Goal: Information Seeking & Learning: Check status

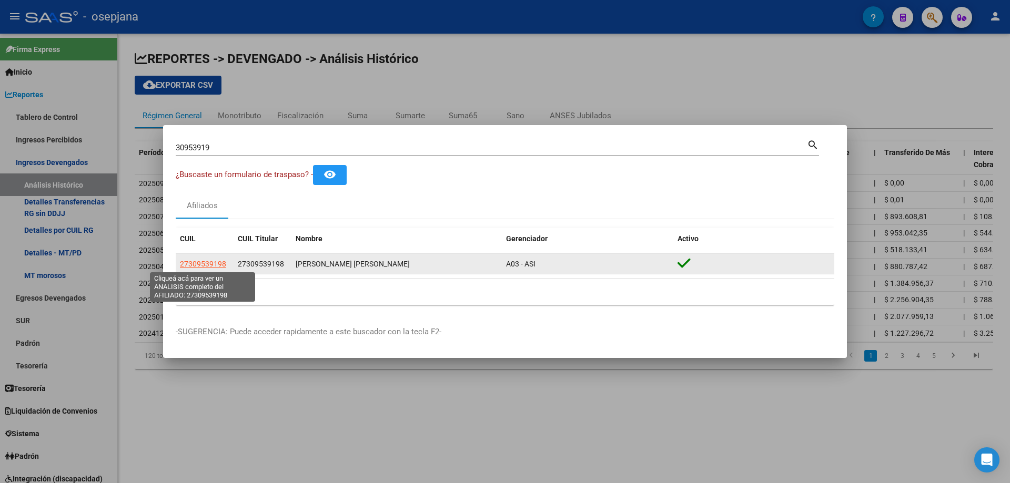
click at [216, 263] on span "27309539198" at bounding box center [203, 264] width 46 height 8
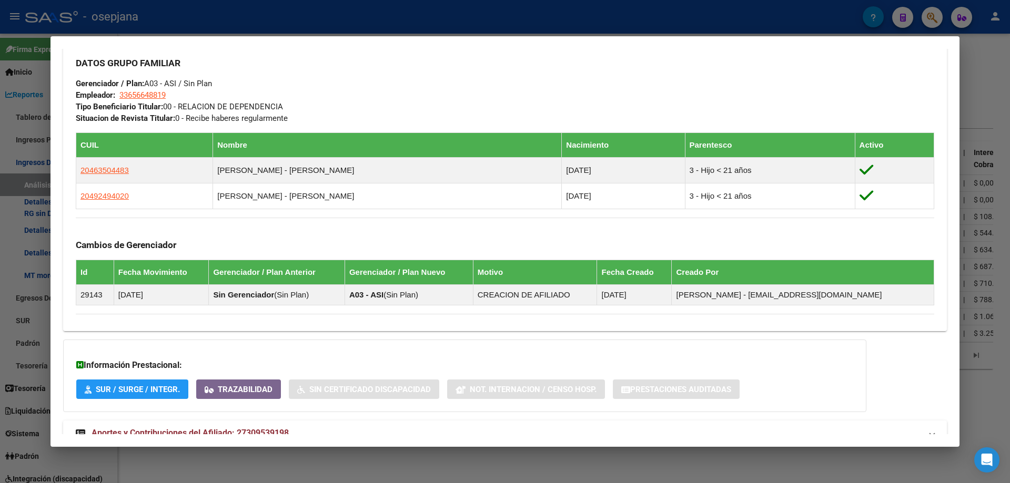
scroll to position [508, 0]
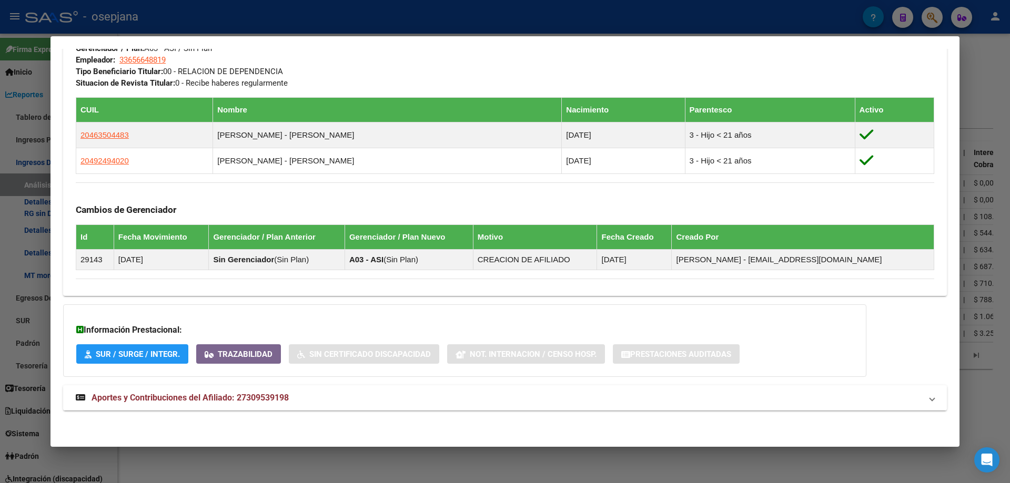
click at [262, 397] on span "Aportes y Contribuciones del Afiliado: 27309539198" at bounding box center [189, 398] width 197 height 10
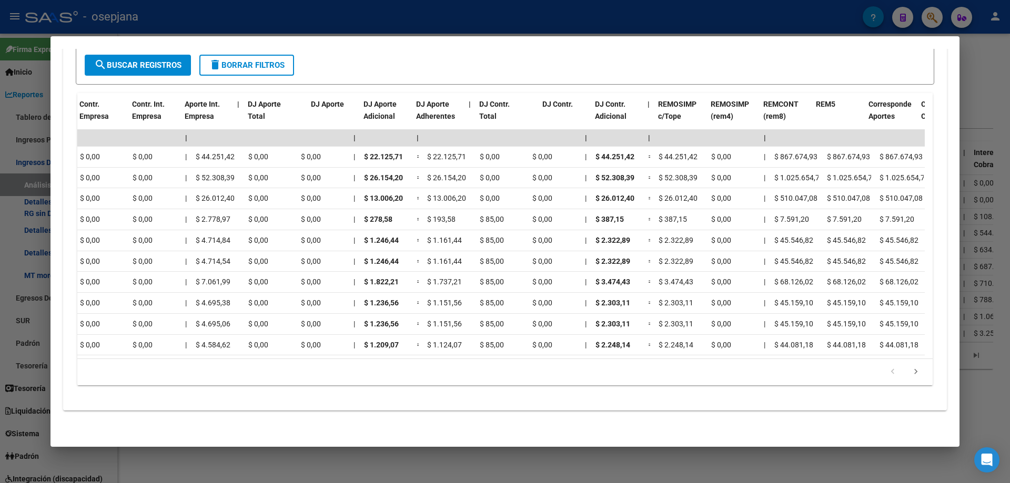
scroll to position [0, 901]
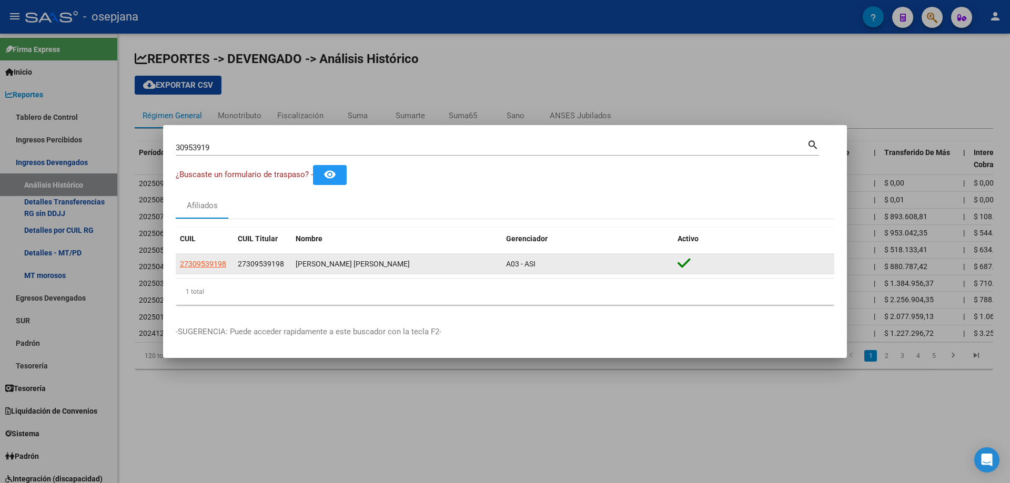
click at [226, 264] on div "27309539198" at bounding box center [204, 264] width 49 height 12
click at [216, 266] on span "27309539198" at bounding box center [203, 264] width 46 height 8
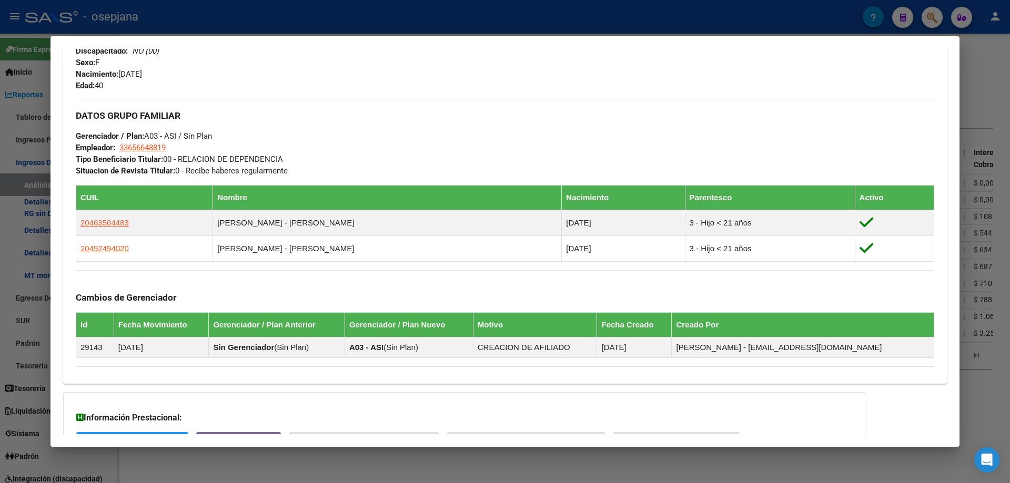
scroll to position [508, 0]
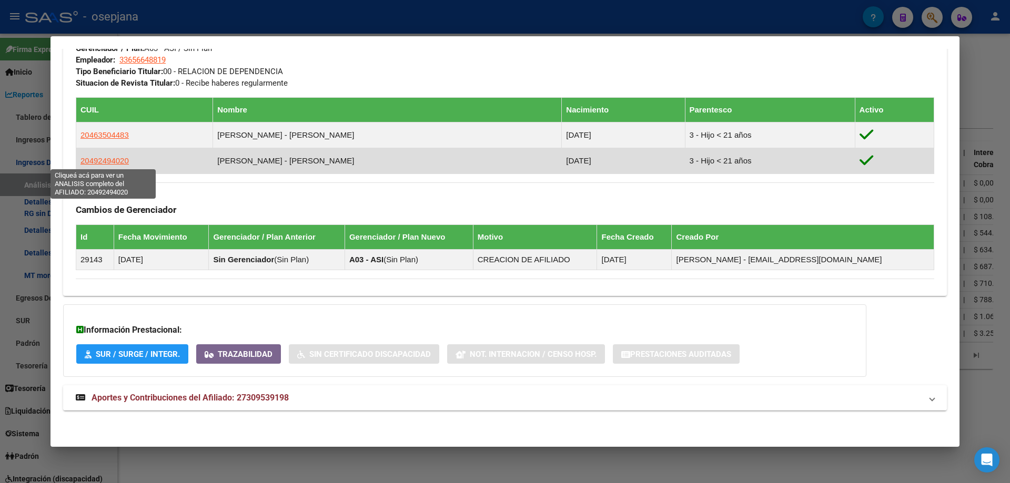
drag, startPoint x: 88, startPoint y: 162, endPoint x: 120, endPoint y: 162, distance: 32.1
click at [120, 162] on span "20492494020" at bounding box center [104, 160] width 48 height 9
copy span "49249402"
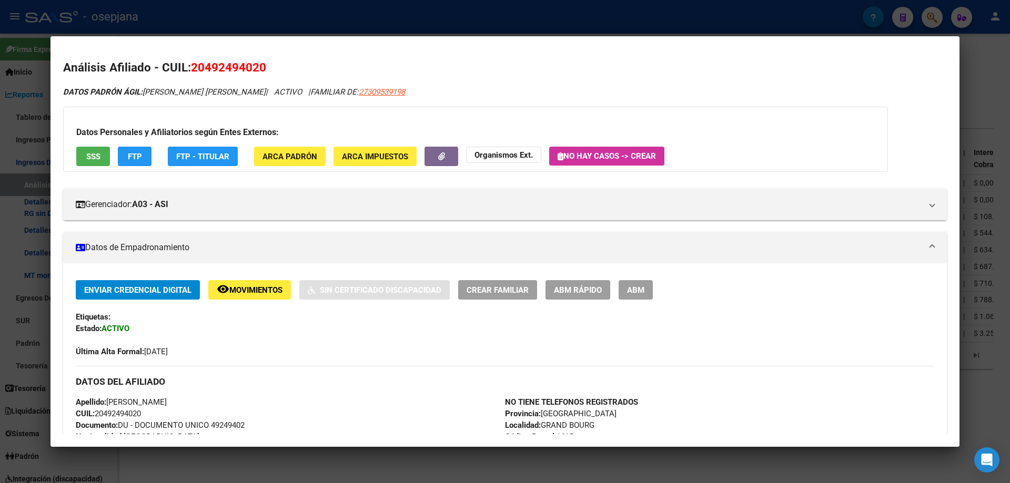
drag, startPoint x: 204, startPoint y: 66, endPoint x: 259, endPoint y: 69, distance: 54.8
click at [259, 69] on span "20492494020" at bounding box center [228, 67] width 75 height 14
copy span "49249402"
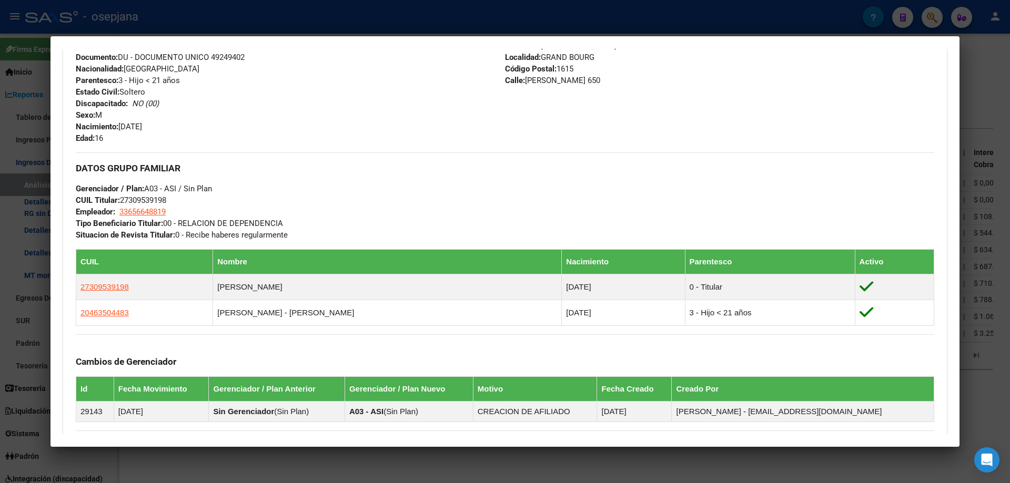
scroll to position [545, 0]
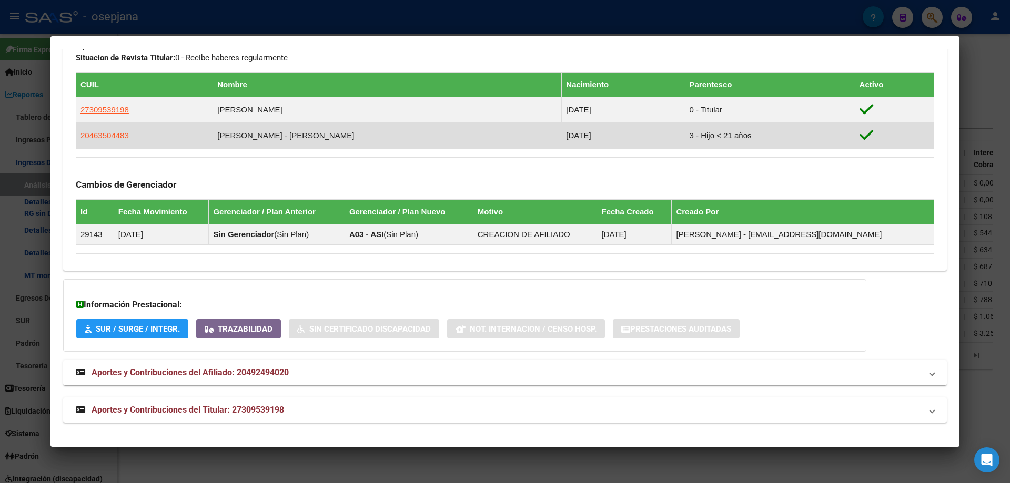
click at [127, 136] on td "20463504483" at bounding box center [144, 136] width 137 height 26
click at [123, 135] on span "20463504483" at bounding box center [104, 135] width 48 height 9
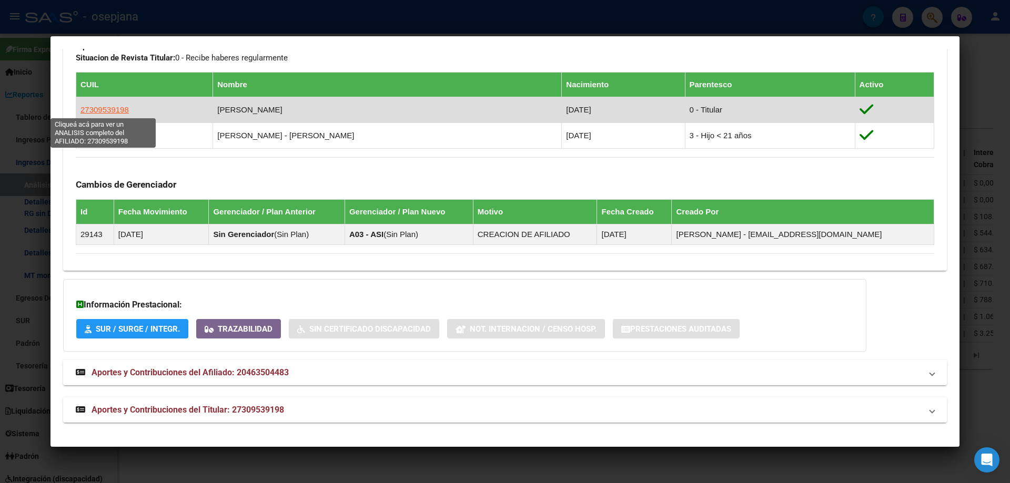
click at [115, 111] on span "27309539198" at bounding box center [104, 109] width 48 height 9
type textarea "27309539198"
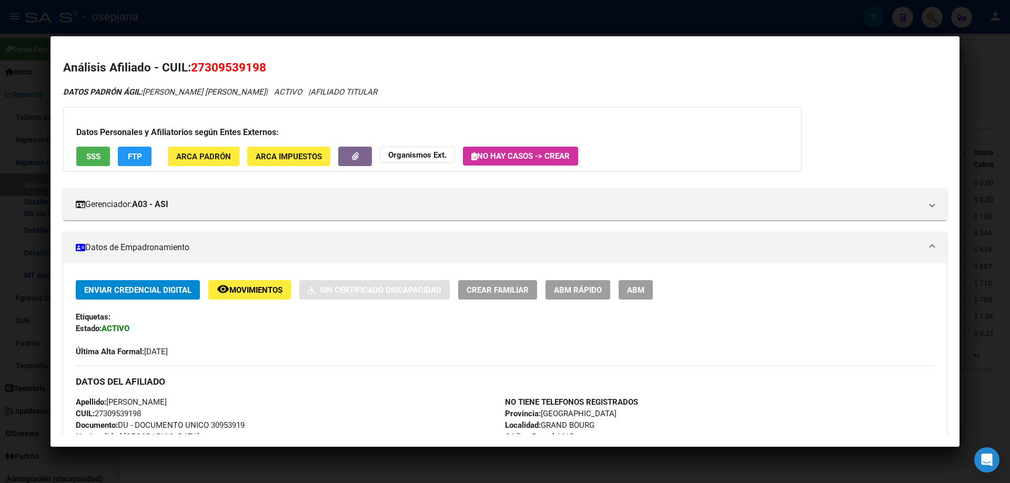
click at [238, 24] on div at bounding box center [505, 241] width 1010 height 483
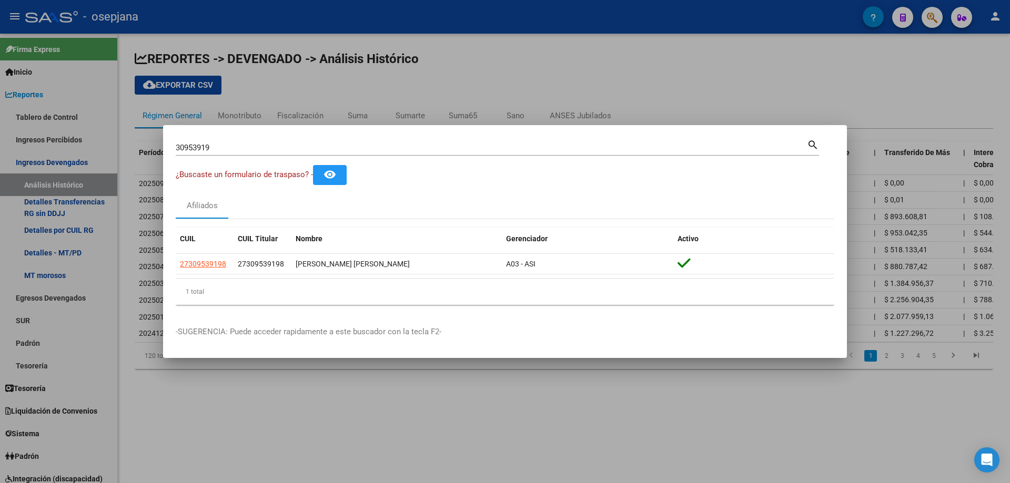
click at [43, 164] on div at bounding box center [505, 241] width 1010 height 483
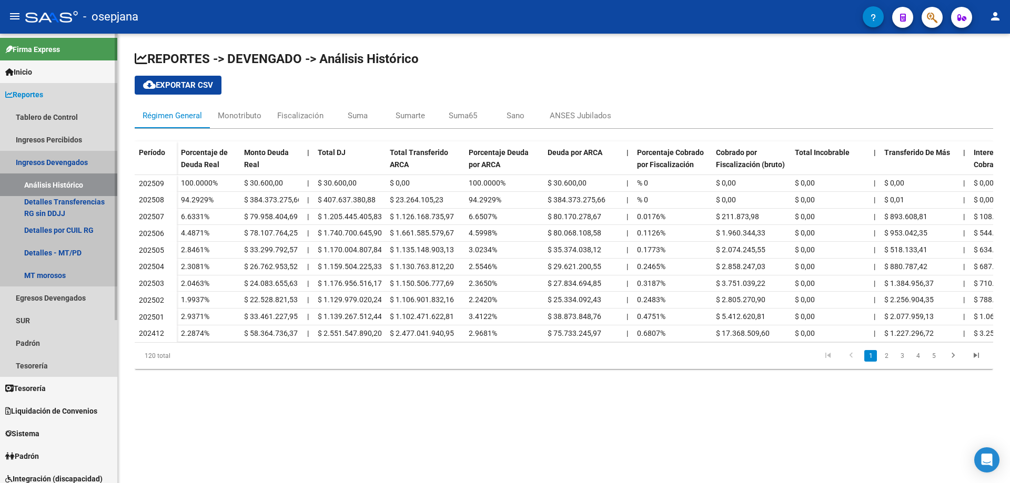
click at [43, 164] on link "Ingresos Devengados" at bounding box center [58, 162] width 117 height 23
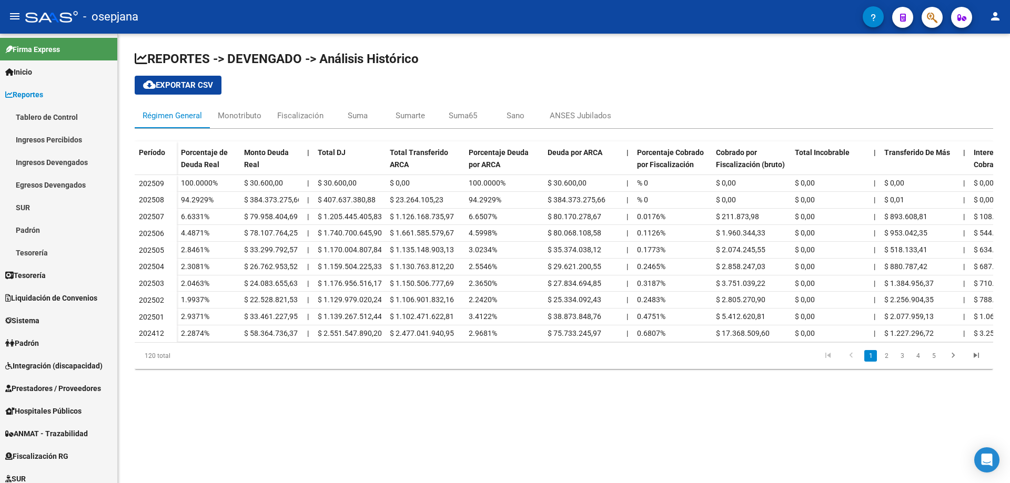
click at [930, 28] on mat-toolbar "menu - osepjana person" at bounding box center [505, 17] width 1010 height 34
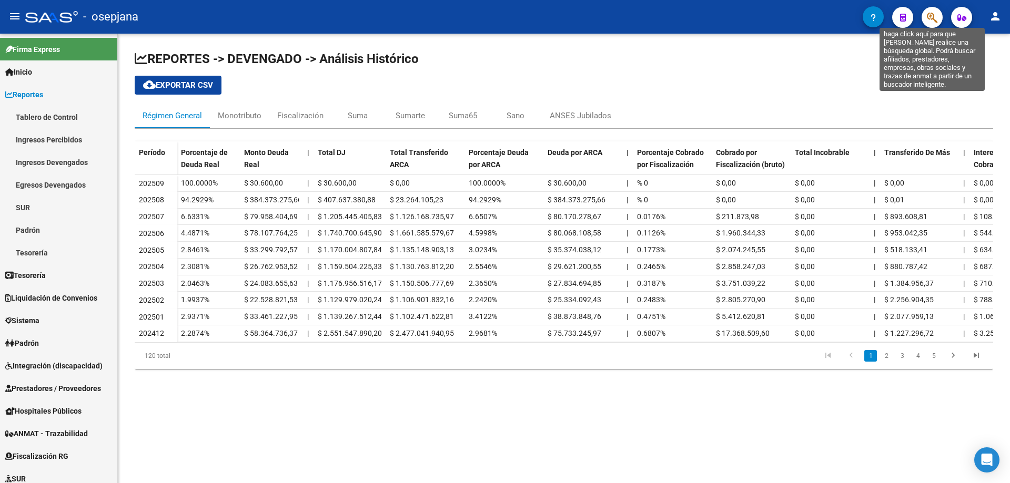
click at [930, 21] on icon "button" at bounding box center [931, 18] width 11 height 12
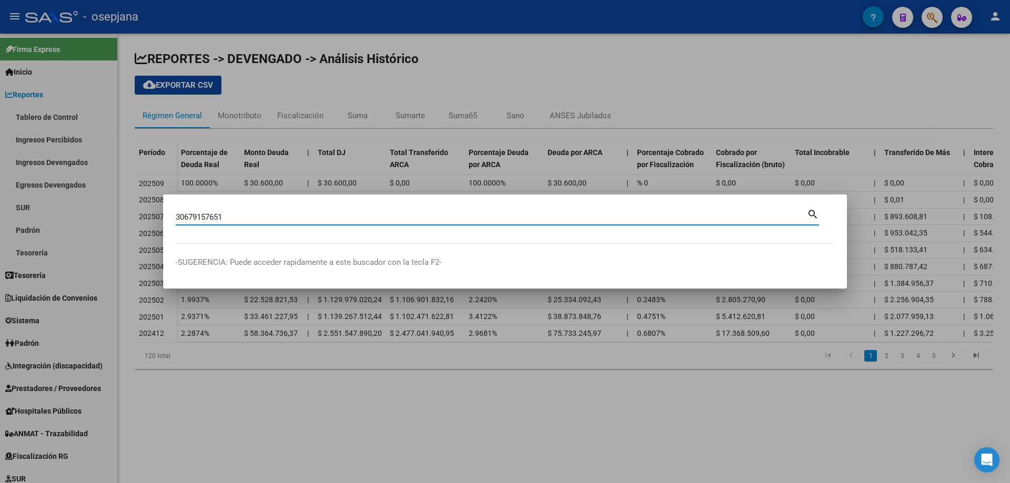
type input "30679157651"
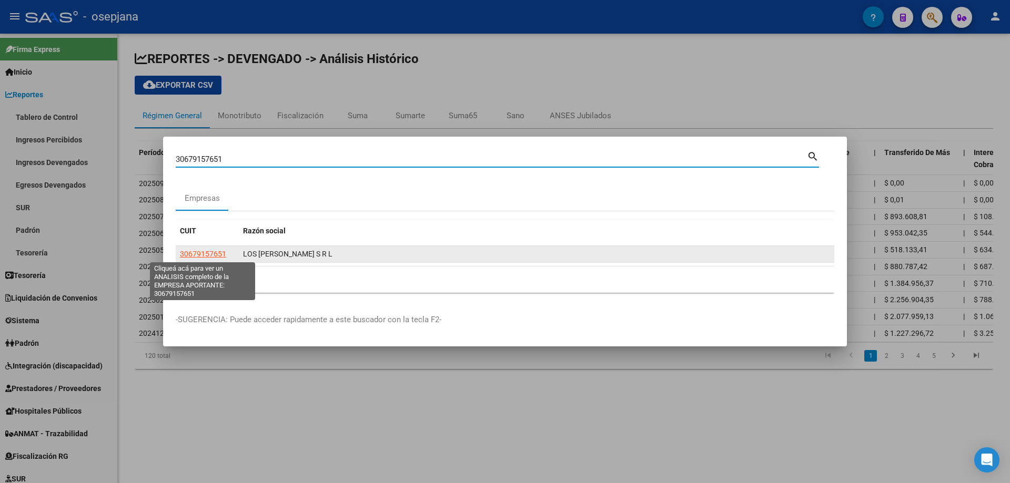
click at [195, 251] on span "30679157651" at bounding box center [203, 254] width 46 height 8
type textarea "30679157651"
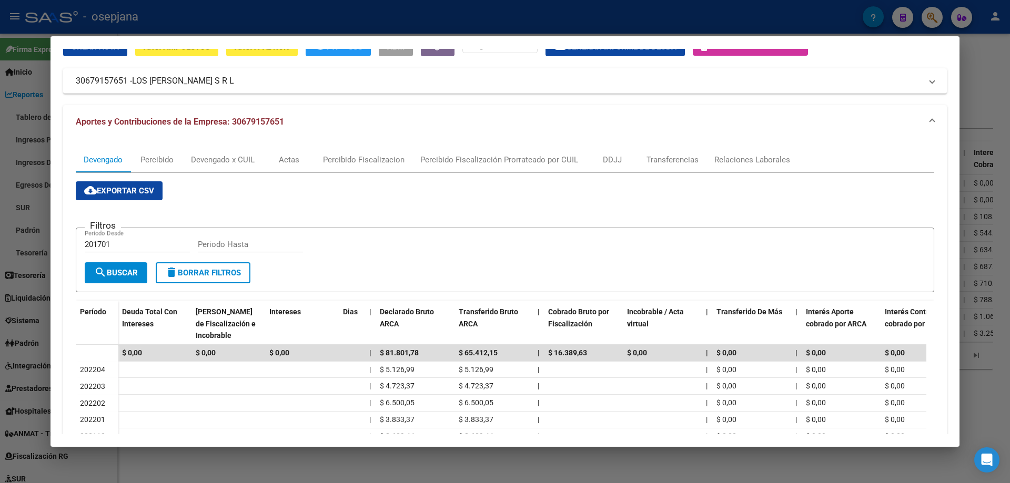
scroll to position [0, 0]
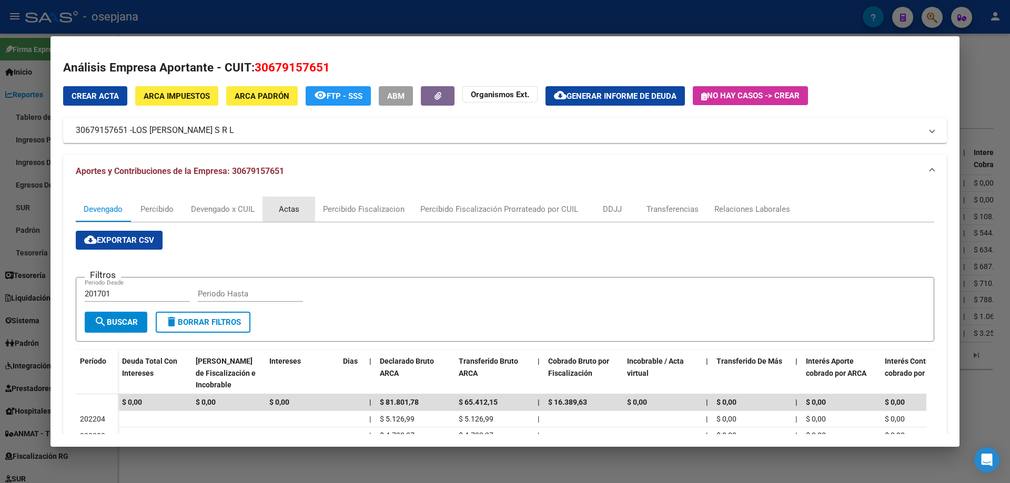
click at [294, 215] on div "Actas" at bounding box center [289, 209] width 21 height 12
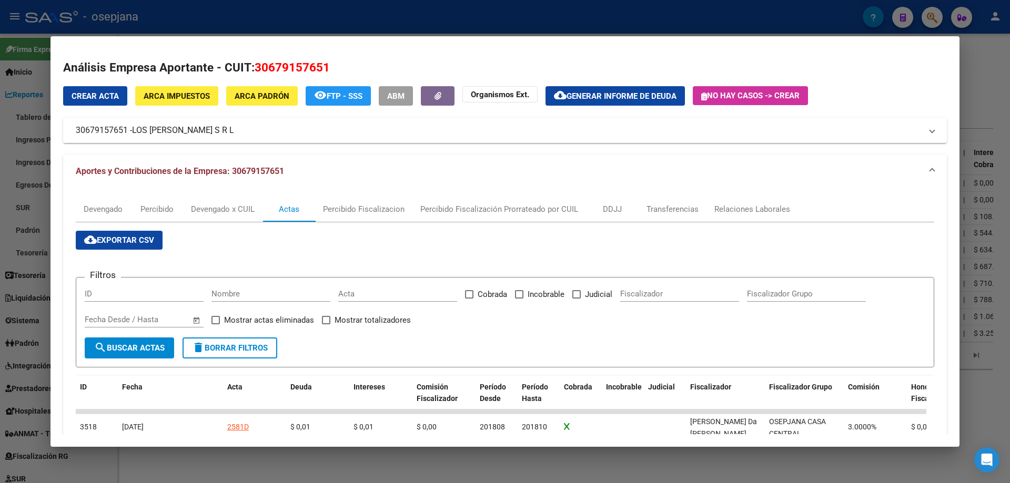
scroll to position [151, 0]
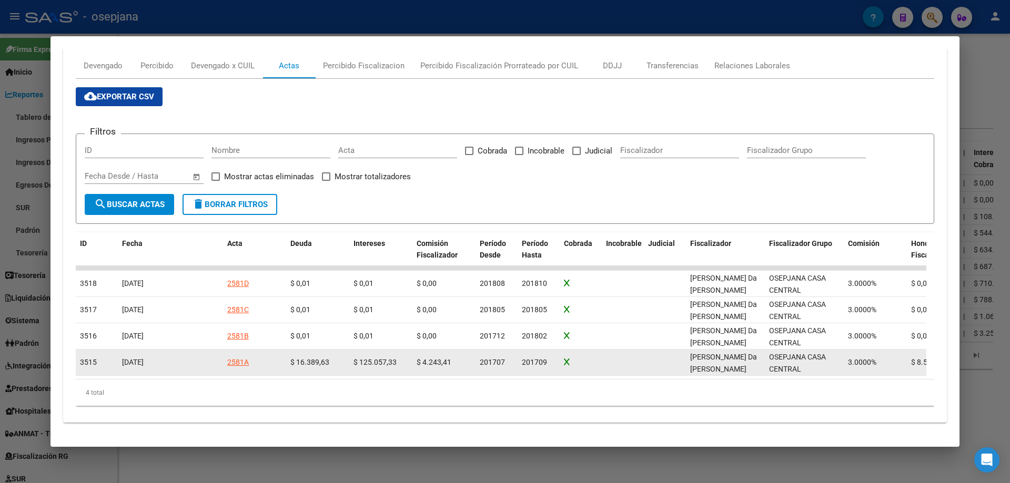
click at [236, 356] on div "2581A" at bounding box center [238, 362] width 22 height 12
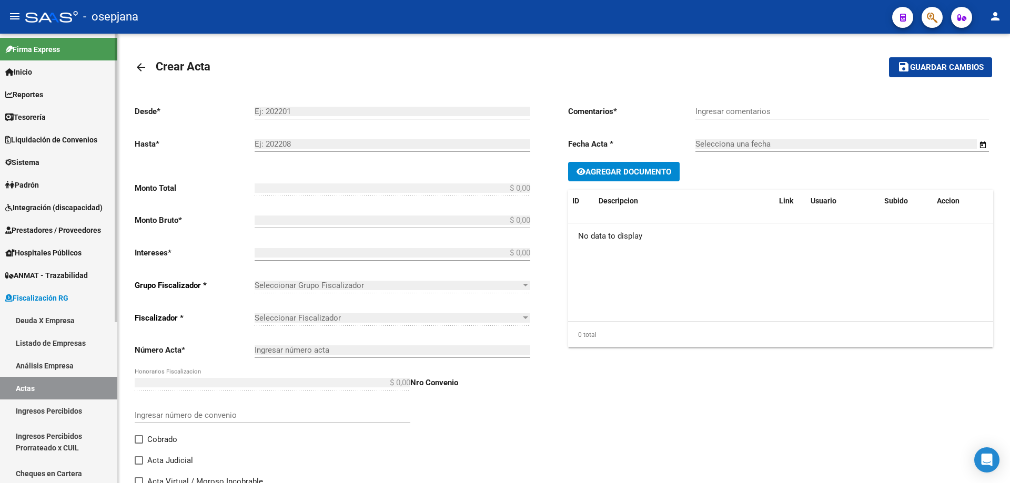
type input "201707"
type input "201709"
type input "$ 150.000,00"
type input "$ 16.389,63"
type input "$ 125.057,33"
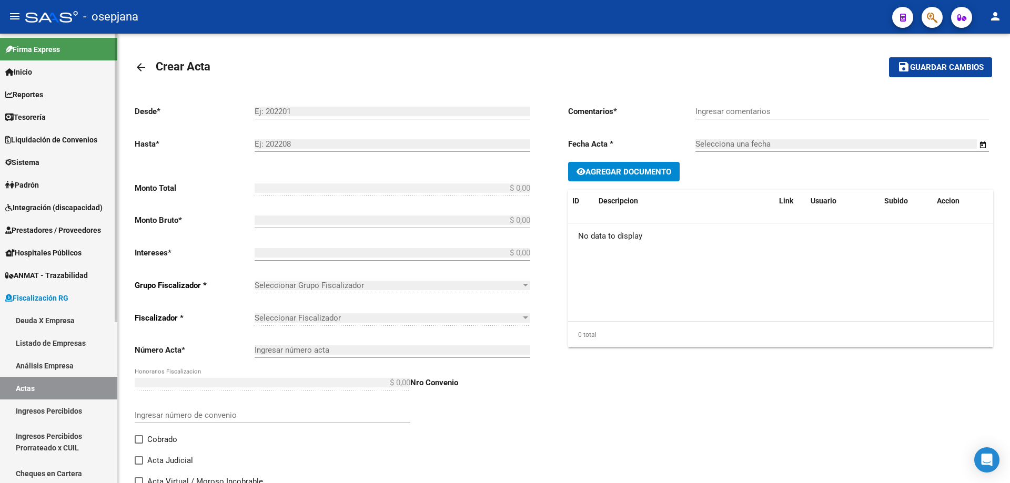
type input "2581A"
type input "$ 8.553,04"
checkbox input "true"
type input "Certif.deuda #2581-pago x transf banc.- Acuerdo JUDICIAL"
type input "[DATE]"
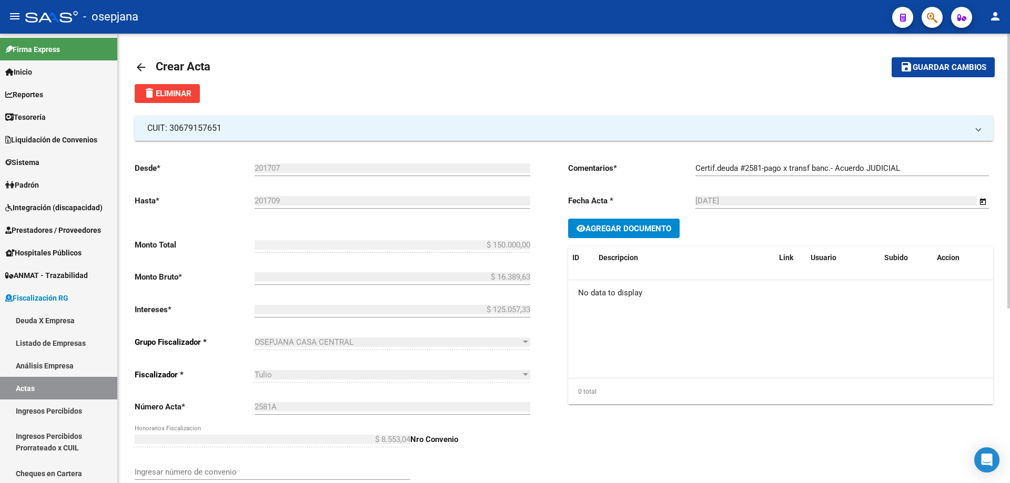
click at [144, 63] on mat-icon "arrow_back" at bounding box center [141, 67] width 13 height 13
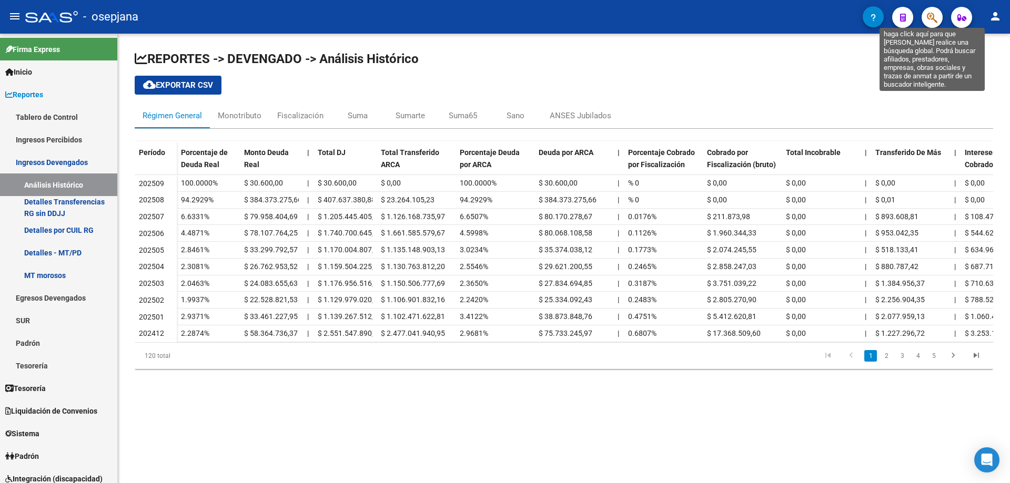
click at [929, 19] on icon "button" at bounding box center [931, 18] width 11 height 12
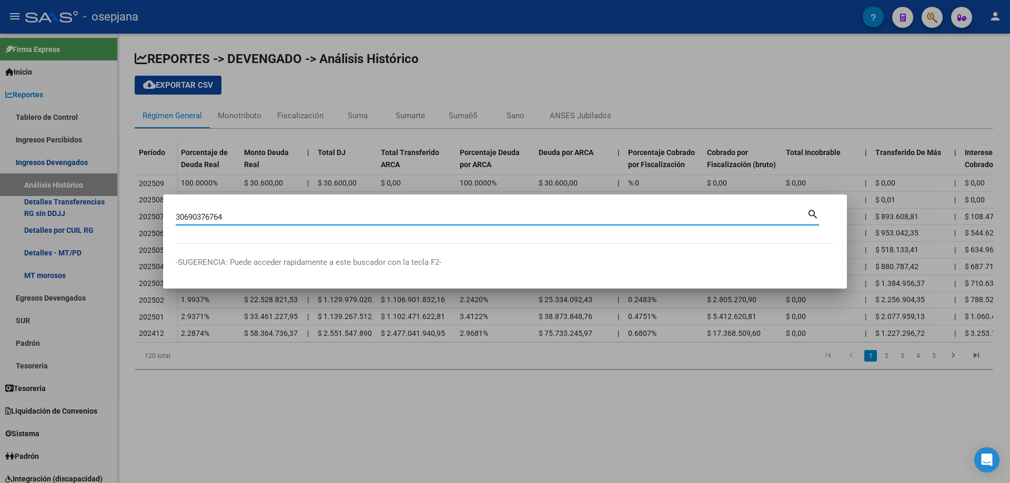
type input "30690376764"
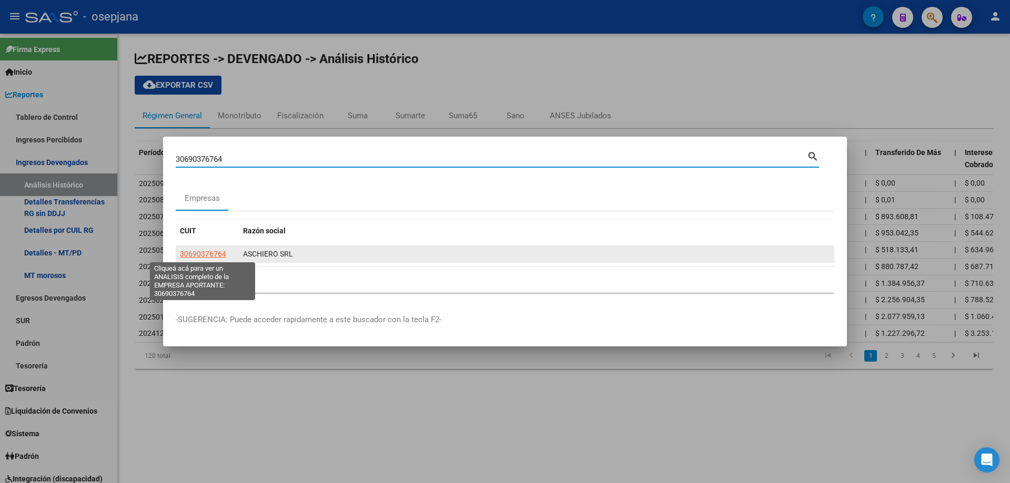
click at [212, 250] on span "30690376764" at bounding box center [203, 254] width 46 height 8
type textarea "30690376764"
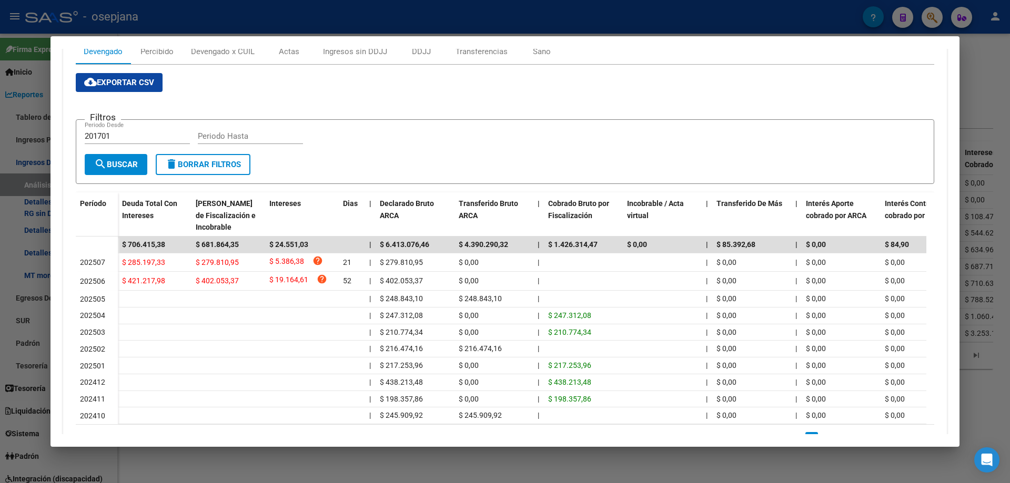
scroll to position [212, 0]
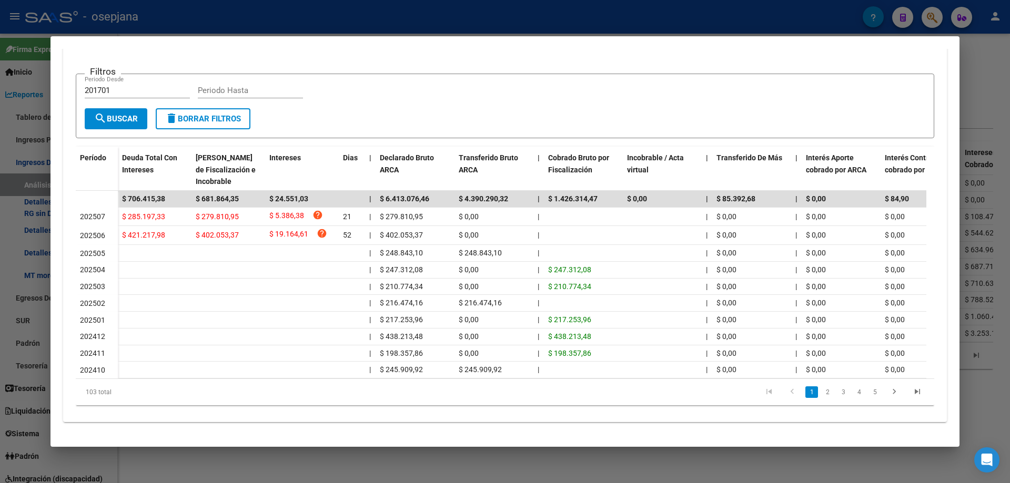
click at [242, 22] on div at bounding box center [505, 241] width 1010 height 483
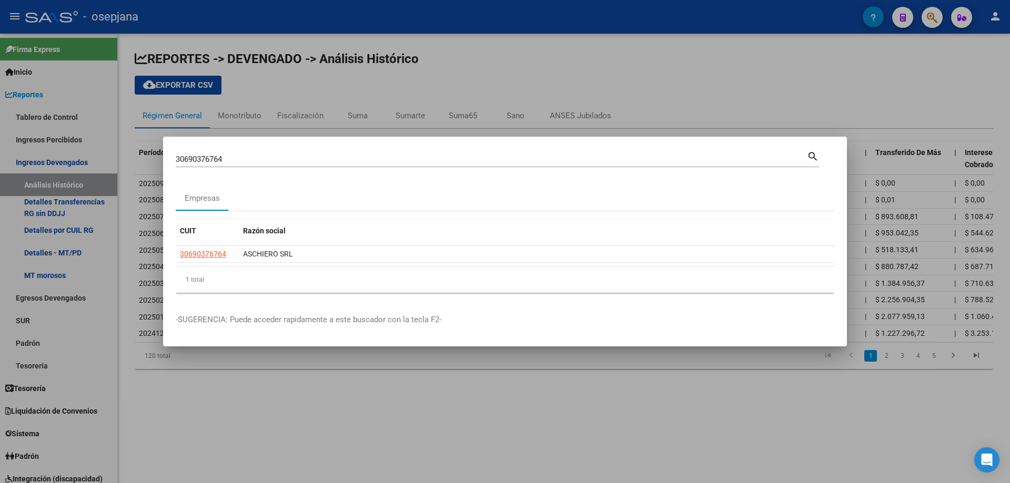
click at [50, 162] on div at bounding box center [505, 241] width 1010 height 483
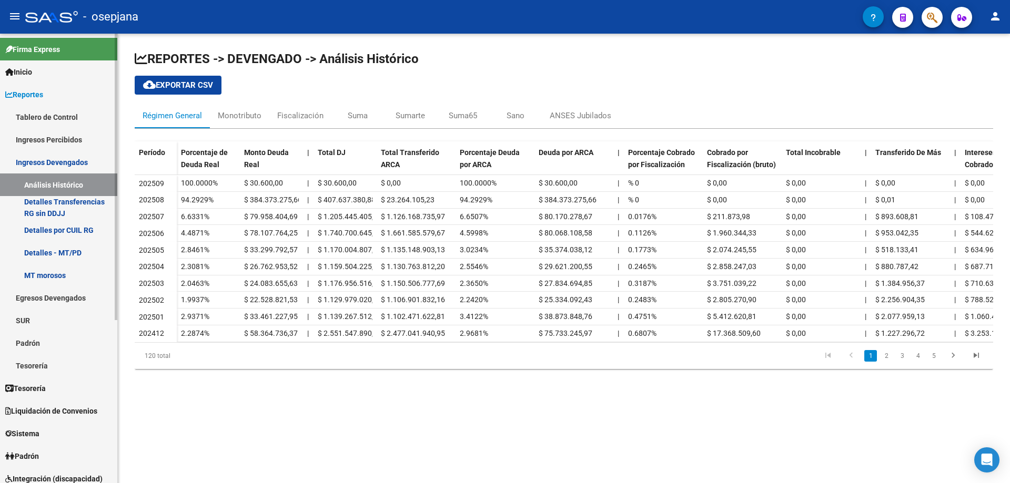
click at [50, 162] on link "Ingresos Devengados" at bounding box center [58, 162] width 117 height 23
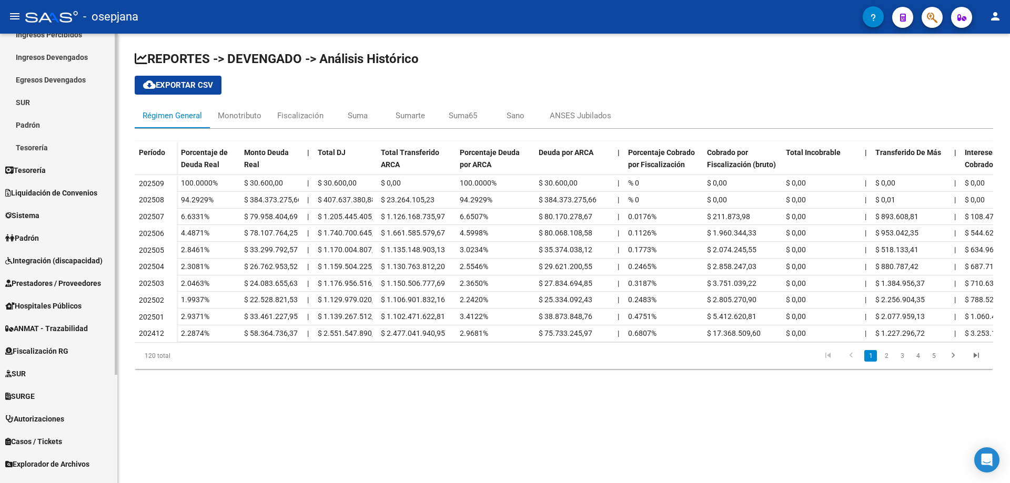
scroll to position [0, 0]
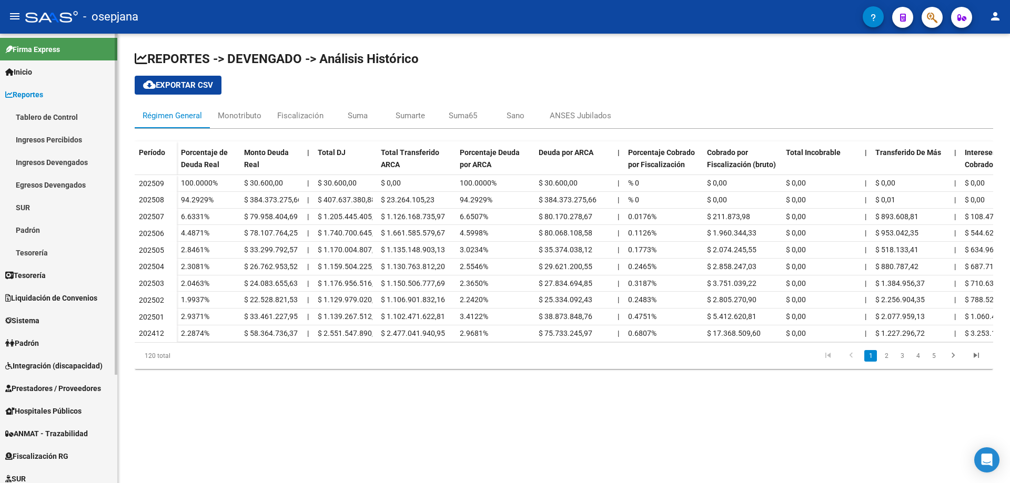
click at [39, 91] on span "Reportes" at bounding box center [24, 95] width 38 height 12
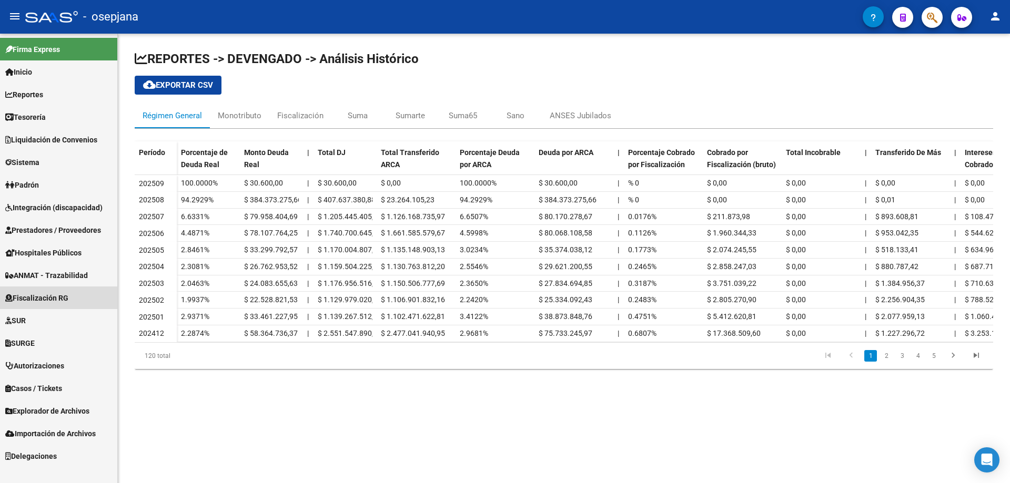
click at [33, 299] on span "Fiscalización RG" at bounding box center [36, 298] width 63 height 12
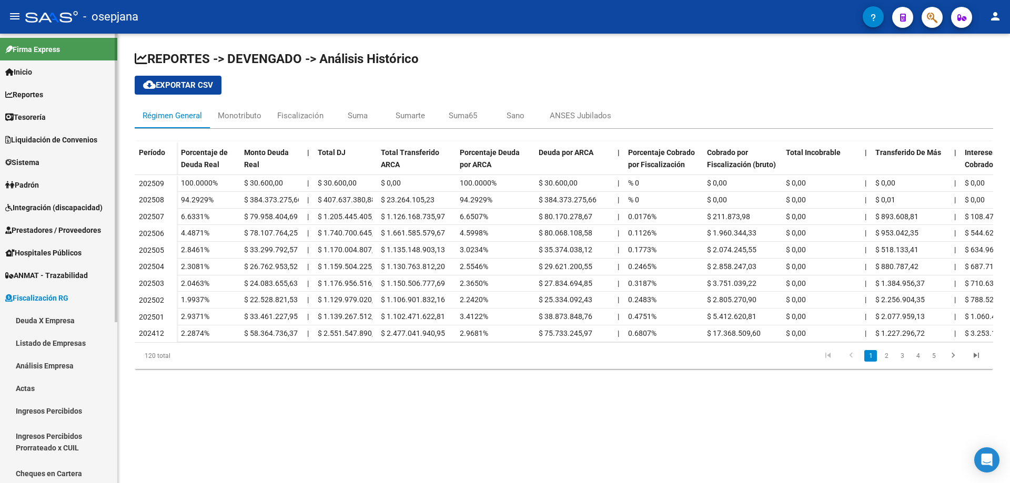
click at [37, 321] on link "Deuda X Empresa" at bounding box center [58, 320] width 117 height 23
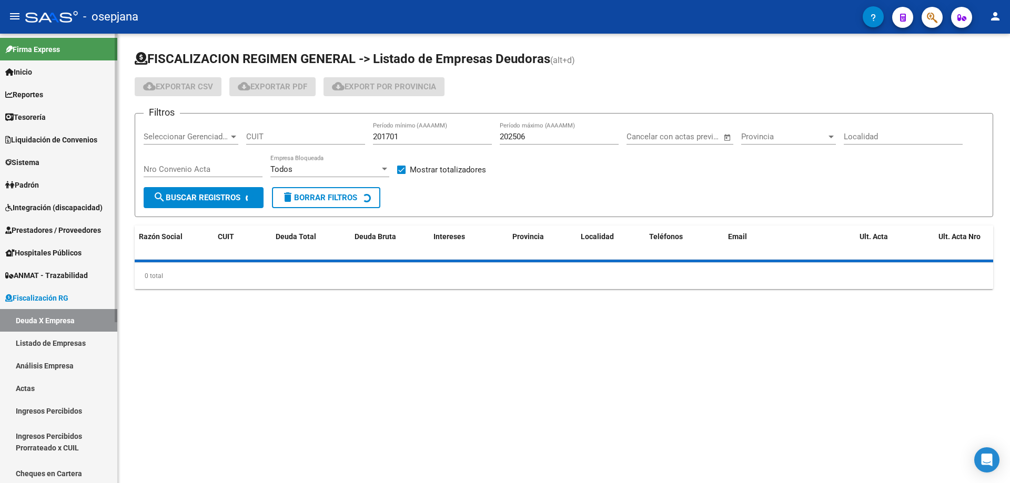
click at [25, 386] on link "Actas" at bounding box center [58, 388] width 117 height 23
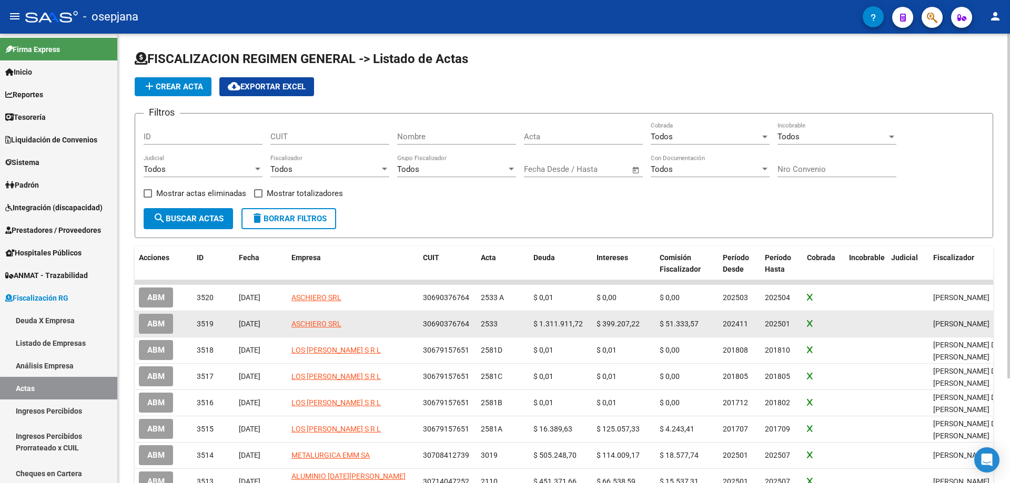
click at [165, 322] on button "ABM" at bounding box center [156, 323] width 34 height 19
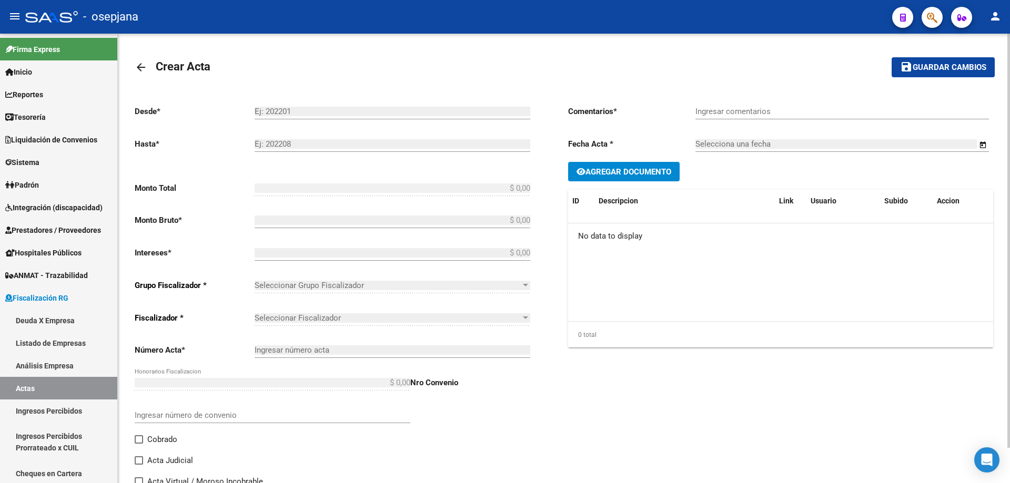
type input "202411"
type input "202501"
type input "$ 1.882.230,83"
type input "$ 1.311.911,72"
type input "$ 399.207,22"
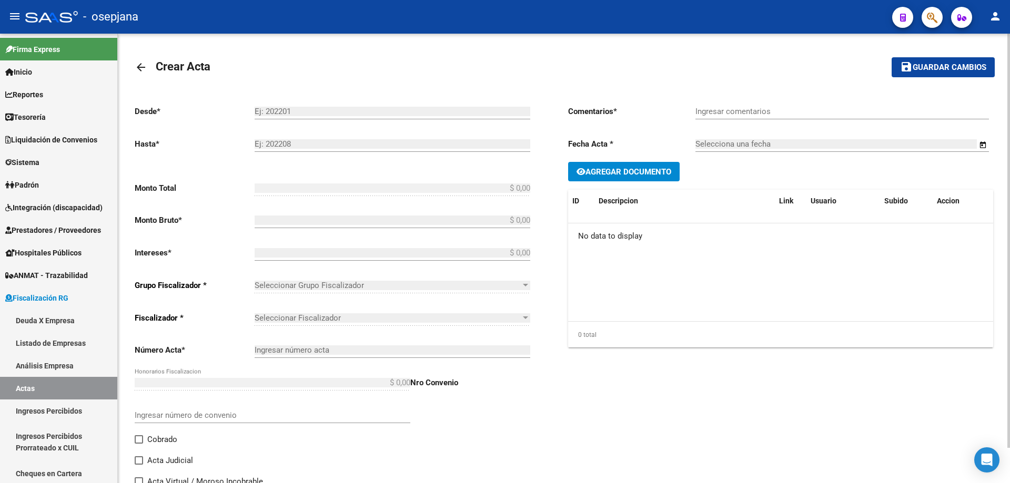
type input "2533"
type input "$ 171.111,89"
checkbox input "true"
type input "."
type input "[DATE]"
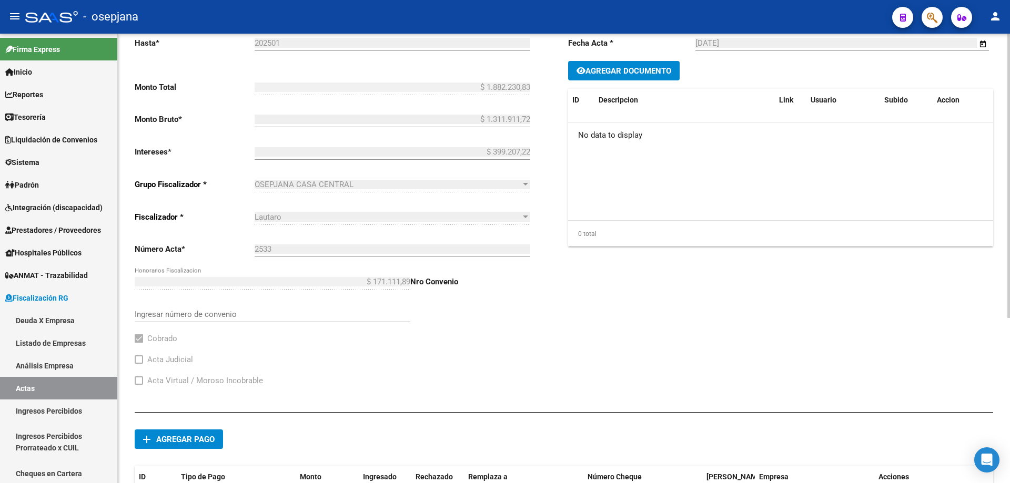
scroll to position [261, 0]
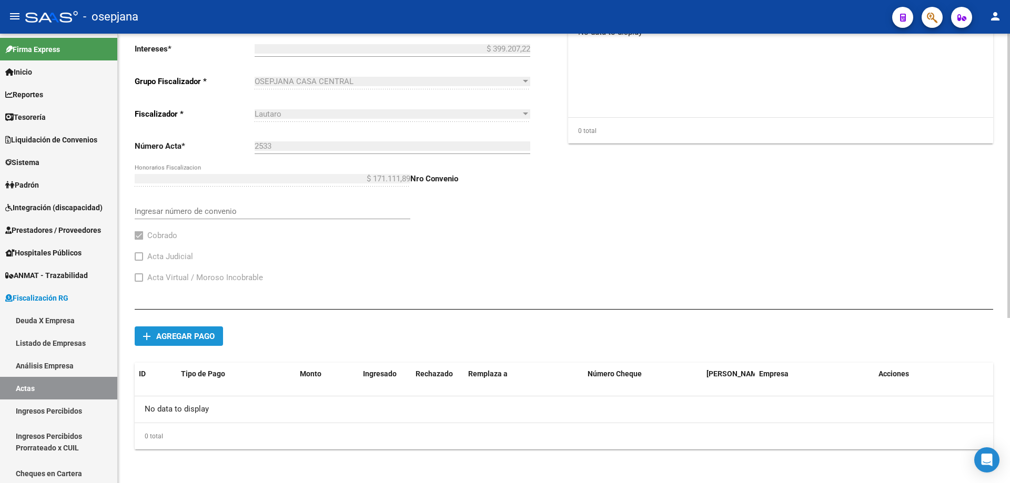
click at [210, 339] on span "Agregar pago" at bounding box center [185, 336] width 58 height 9
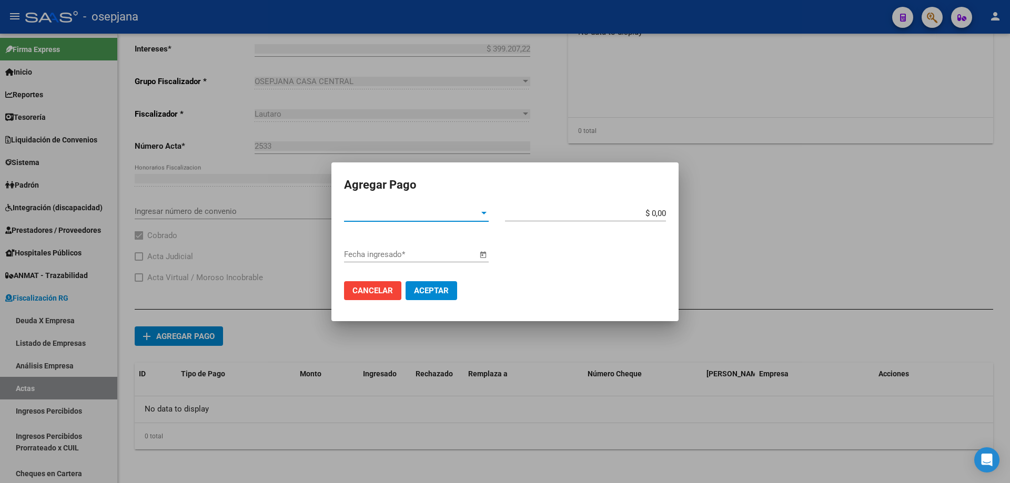
click at [405, 216] on span "Tipo de Pago *" at bounding box center [411, 213] width 135 height 9
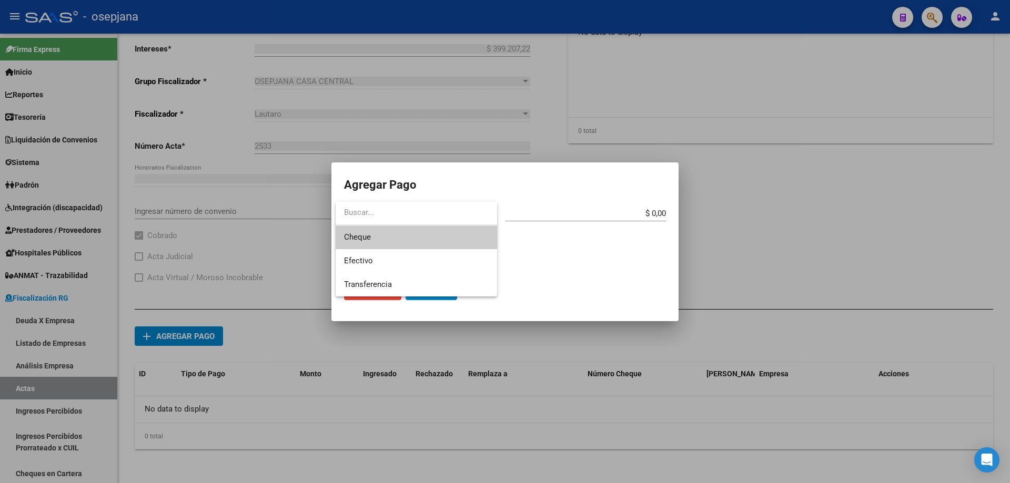
click at [376, 232] on span "Cheque" at bounding box center [416, 238] width 145 height 24
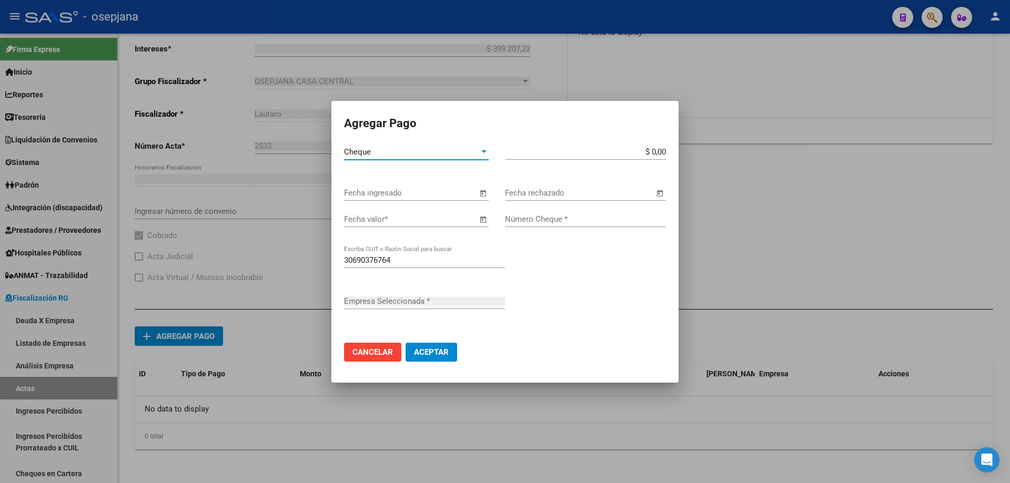
type input "ASCHIERO SRL"
drag, startPoint x: 644, startPoint y: 151, endPoint x: 688, endPoint y: 147, distance: 44.4
click at [688, 147] on div "Agregar Pago Cheque Tipo de Pago * $ 425,00 Monto bruto * Fecha ingresado Fecha…" at bounding box center [505, 241] width 1010 height 483
type input "$ 42.500,00"
click at [453, 193] on input "Fecha ingresado" at bounding box center [410, 192] width 133 height 9
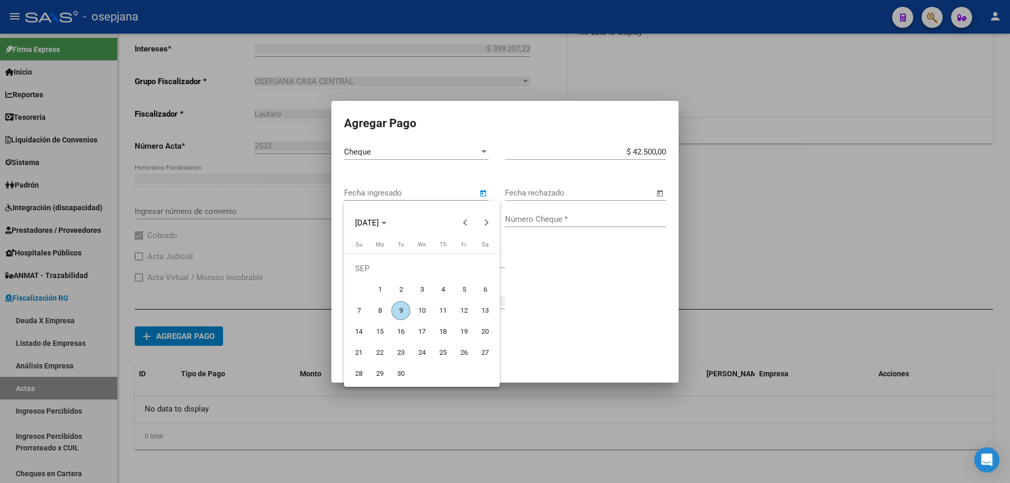
click at [465, 288] on span "5" at bounding box center [463, 289] width 19 height 19
type input "[DATE]"
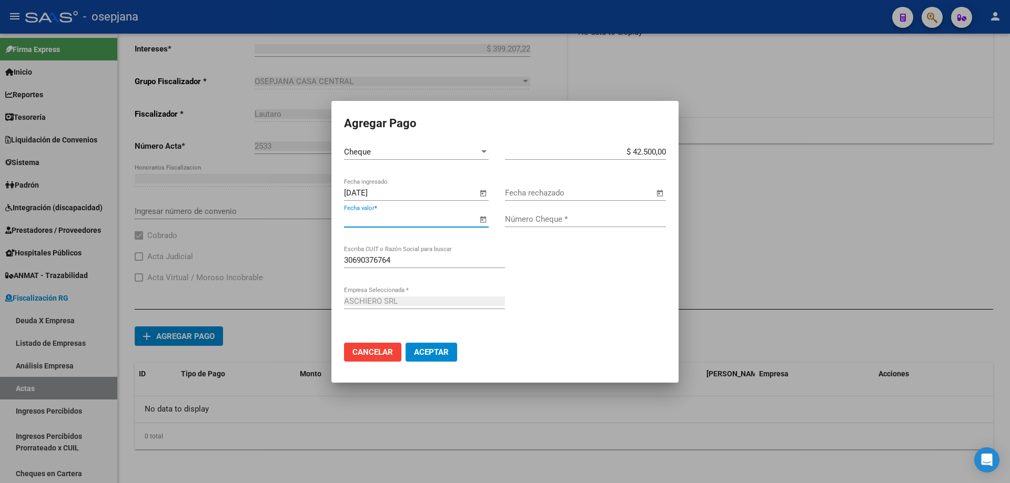
click at [408, 219] on input "Fecha valor *" at bounding box center [410, 219] width 133 height 9
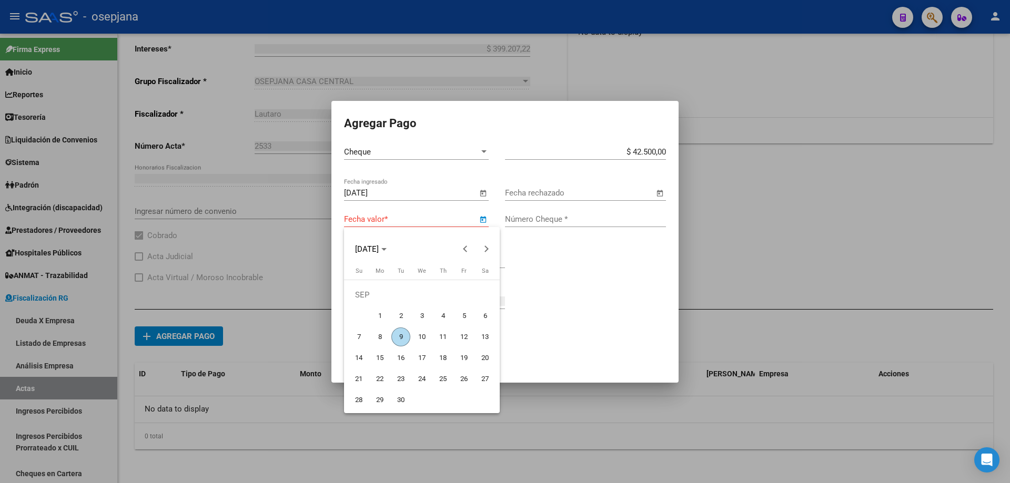
click at [401, 404] on span "30" at bounding box center [400, 400] width 19 height 19
type input "[DATE]"
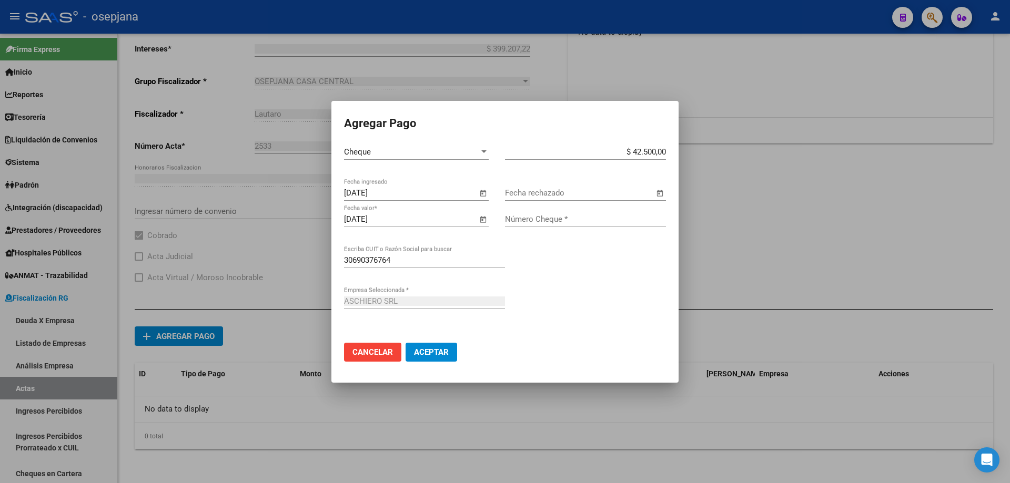
click at [421, 352] on span "Aceptar" at bounding box center [431, 352] width 35 height 9
click at [510, 218] on input "Número Cheque *" at bounding box center [585, 219] width 161 height 9
type input "90601667"
click at [405, 343] on button "Aceptar" at bounding box center [431, 352] width 52 height 19
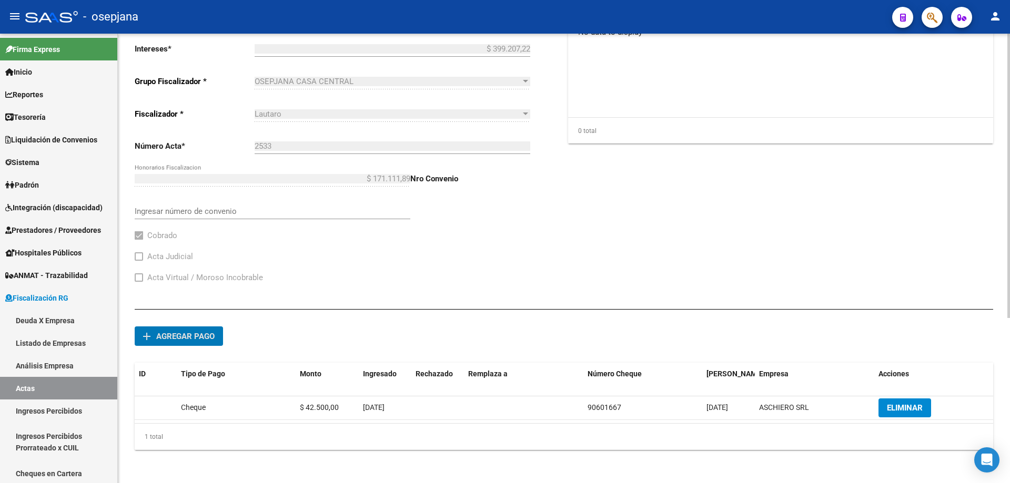
click at [200, 335] on span "Agregar pago" at bounding box center [185, 336] width 58 height 9
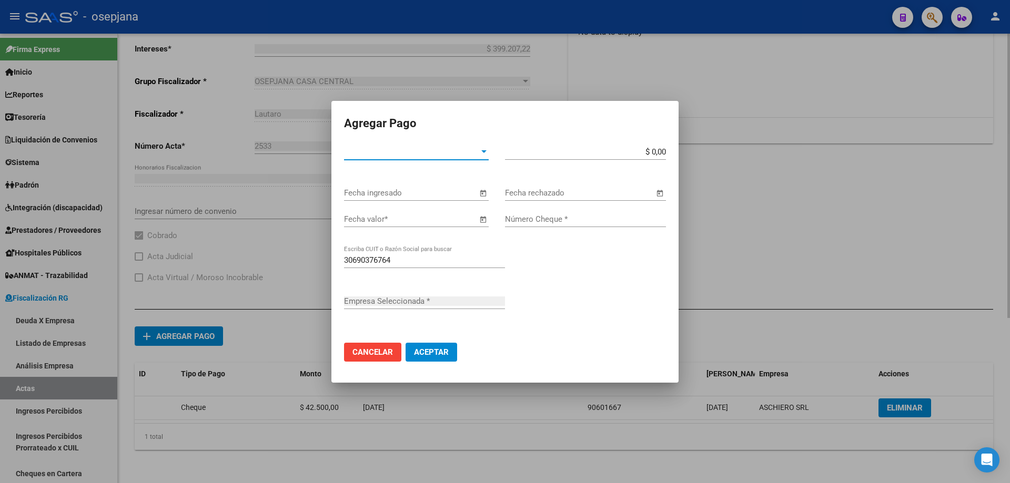
type input "ASCHIERO SRL"
click at [402, 151] on span "Tipo de Pago *" at bounding box center [411, 151] width 135 height 9
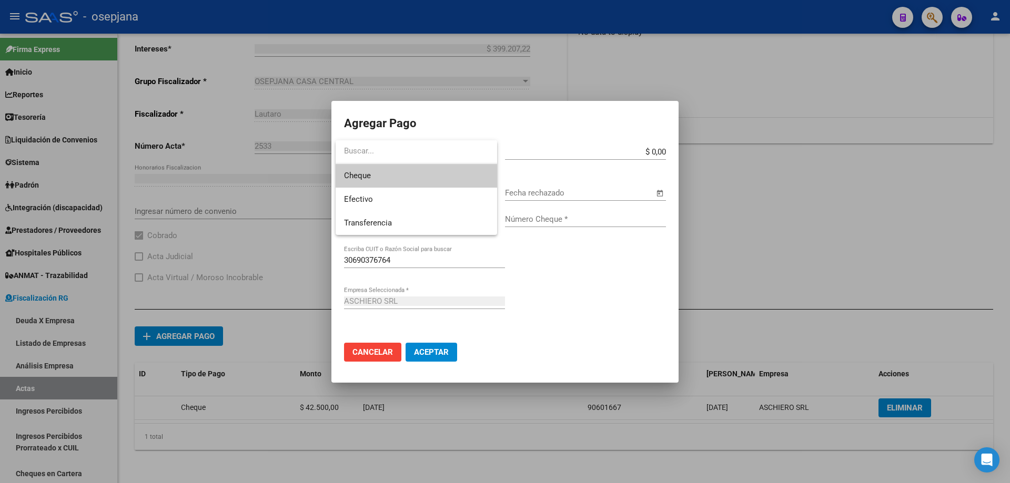
click at [401, 175] on span "Cheque" at bounding box center [416, 176] width 145 height 24
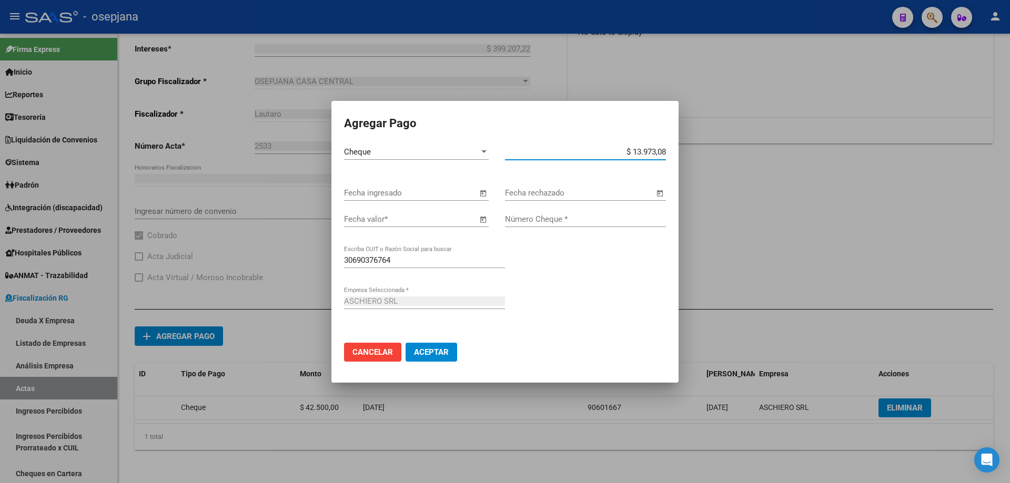
type input "$ 139.730,83"
click at [393, 192] on input "Fecha ingresado" at bounding box center [410, 192] width 133 height 9
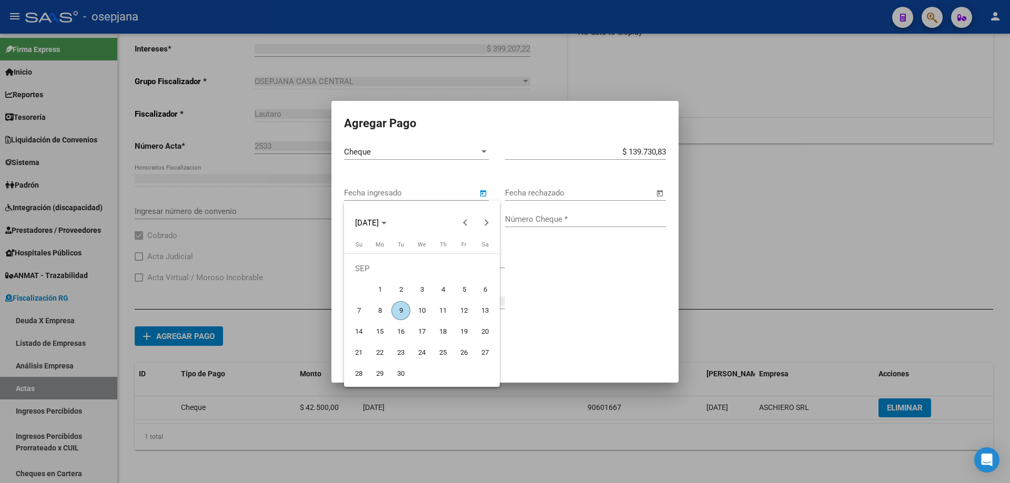
click at [463, 291] on span "5" at bounding box center [463, 289] width 19 height 19
type input "[DATE]"
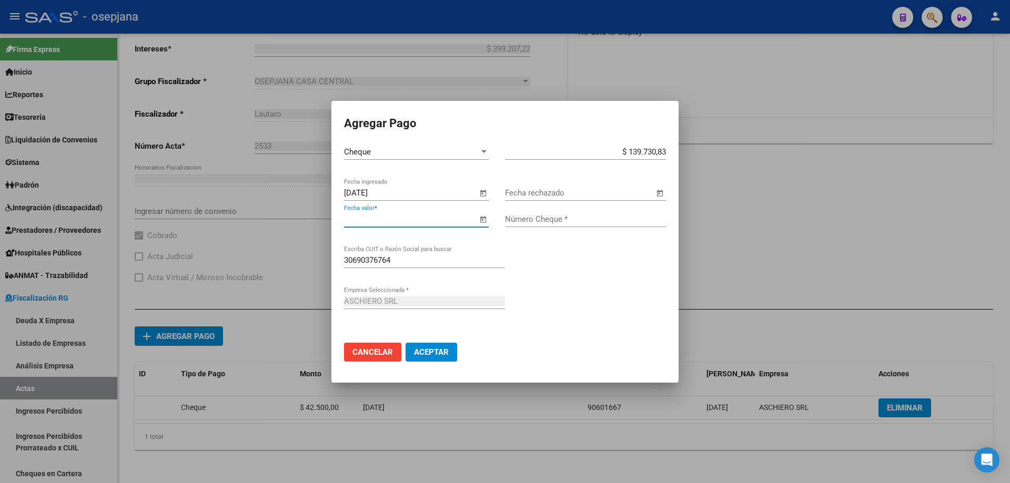
click at [430, 221] on input "Fecha valor *" at bounding box center [410, 219] width 133 height 9
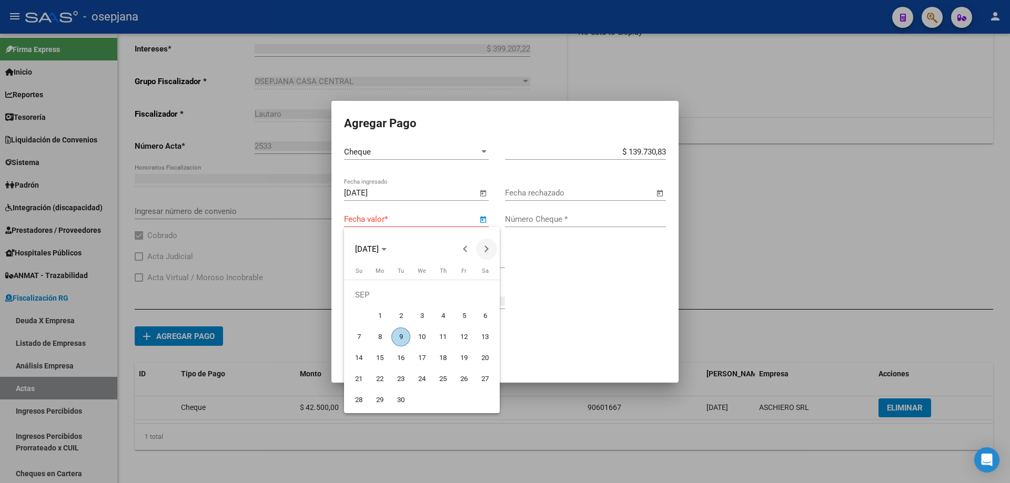
click at [485, 250] on button "Next month" at bounding box center [486, 249] width 21 height 21
click at [465, 314] on span "10" at bounding box center [463, 316] width 19 height 19
type input "[DATE]"
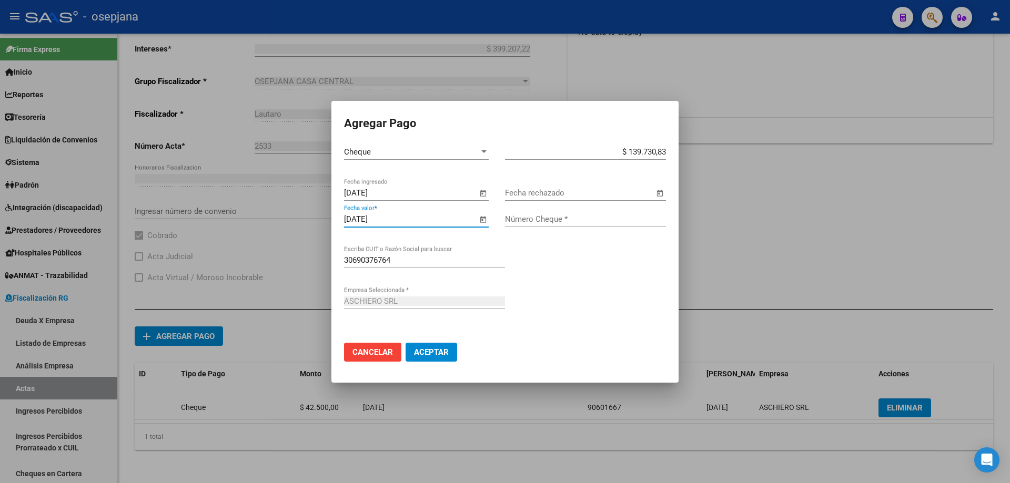
click at [529, 219] on input "Número Cheque *" at bounding box center [585, 219] width 161 height 9
type input "00553986"
click at [424, 351] on span "Aceptar" at bounding box center [431, 352] width 35 height 9
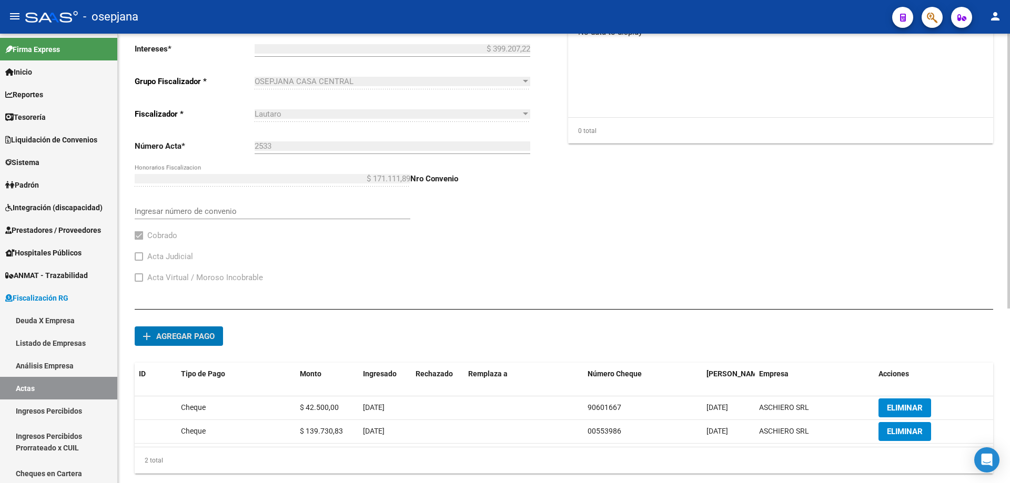
click at [201, 337] on span "Agregar pago" at bounding box center [185, 336] width 58 height 9
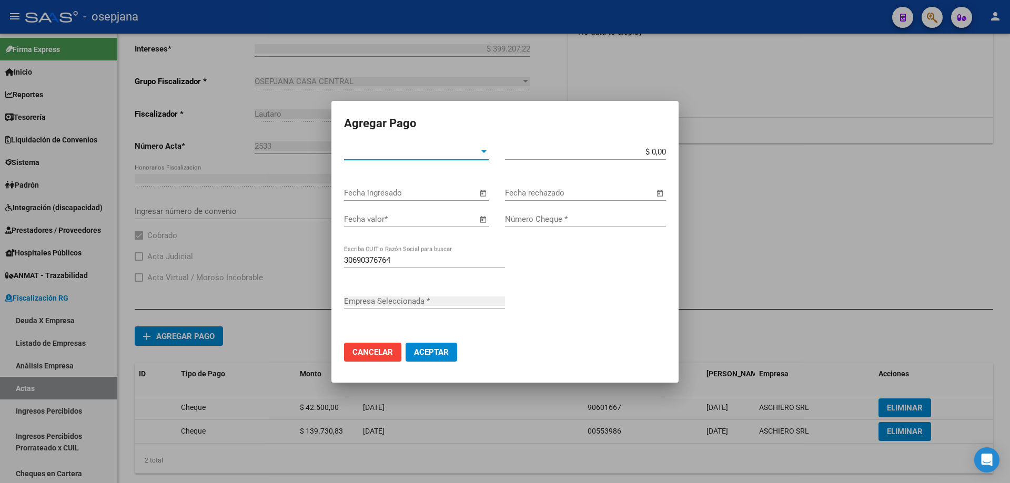
type input "ASCHIERO SRL"
click at [402, 151] on span "Tipo de Pago *" at bounding box center [411, 151] width 135 height 9
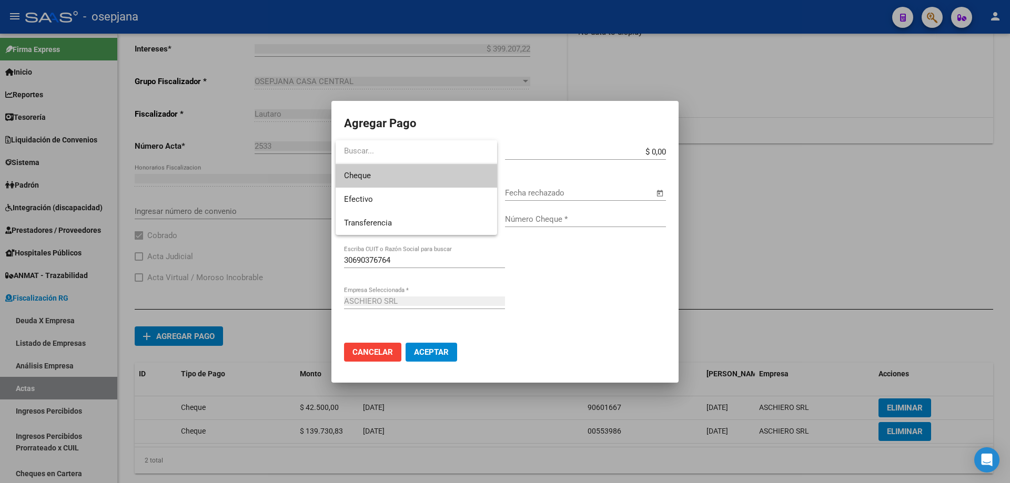
click at [397, 174] on span "Cheque" at bounding box center [416, 176] width 145 height 24
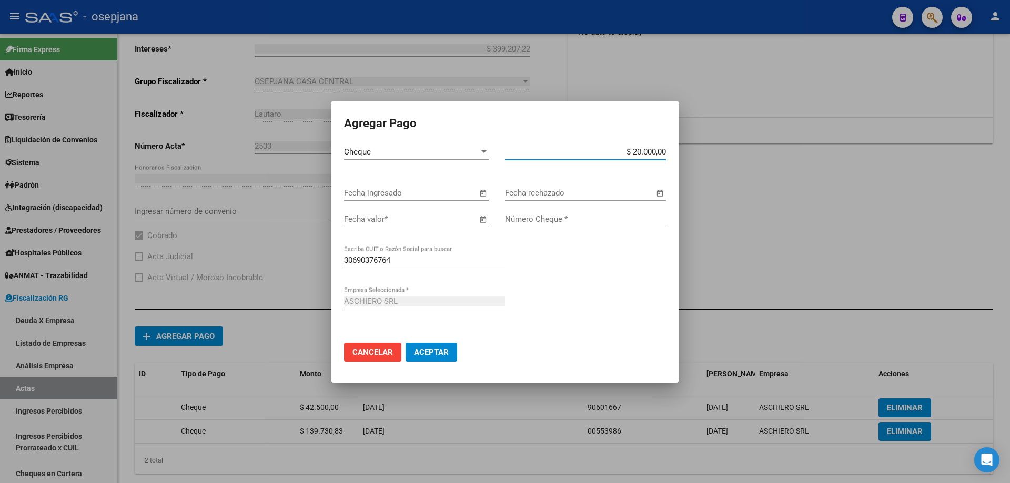
type input "$ 200.000,00"
click at [396, 183] on div "Cheque Tipo de Pago * $ 200.000,00 Monto bruto *" at bounding box center [505, 164] width 322 height 41
click at [417, 200] on div "Fecha ingresado" at bounding box center [410, 193] width 133 height 16
click at [417, 195] on input "Fecha ingresado" at bounding box center [410, 192] width 133 height 9
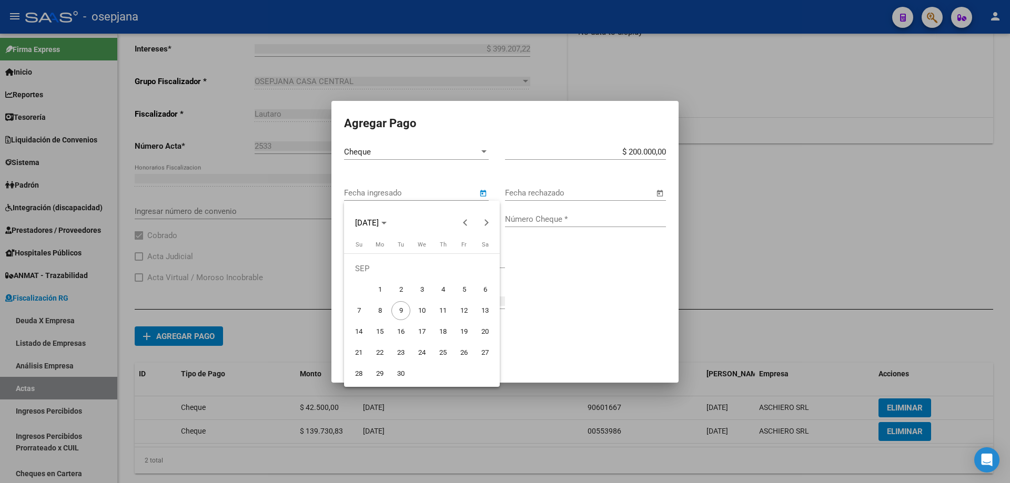
click at [462, 286] on span "5" at bounding box center [463, 289] width 19 height 19
type input "[DATE]"
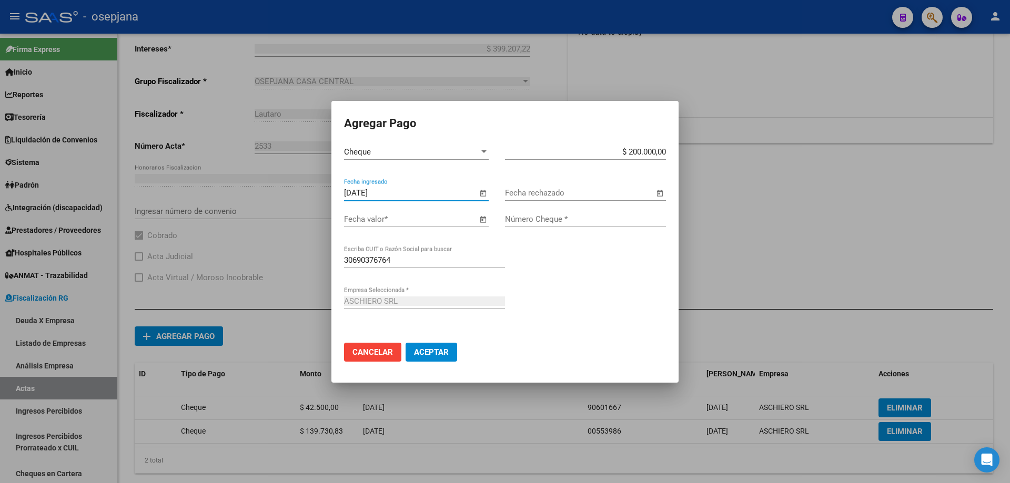
click at [421, 218] on input "Fecha valor *" at bounding box center [410, 219] width 133 height 9
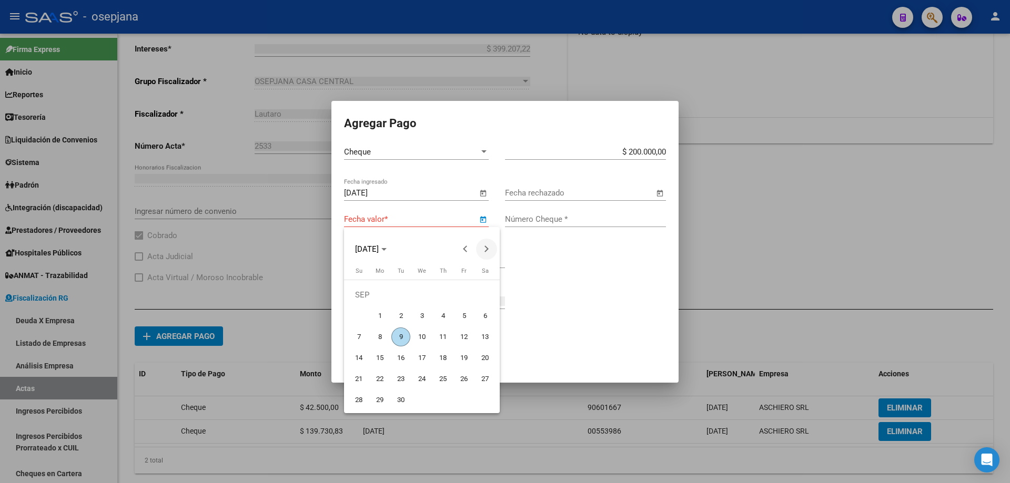
click at [487, 247] on button "Next month" at bounding box center [486, 249] width 21 height 21
click at [487, 354] on span "25" at bounding box center [484, 358] width 19 height 19
type input "[DATE]"
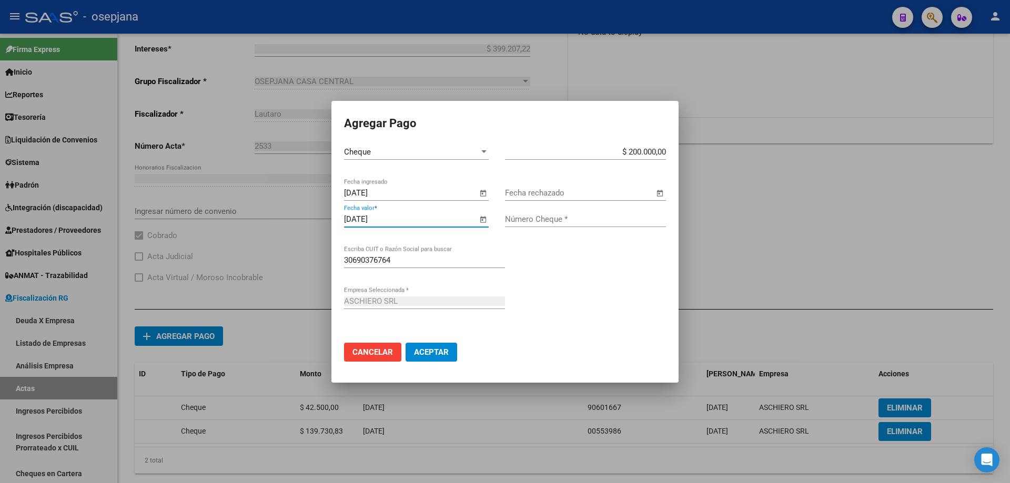
click at [550, 218] on input "Número Cheque *" at bounding box center [585, 219] width 161 height 9
type input "00813198"
click at [405, 343] on button "Aceptar" at bounding box center [431, 352] width 52 height 19
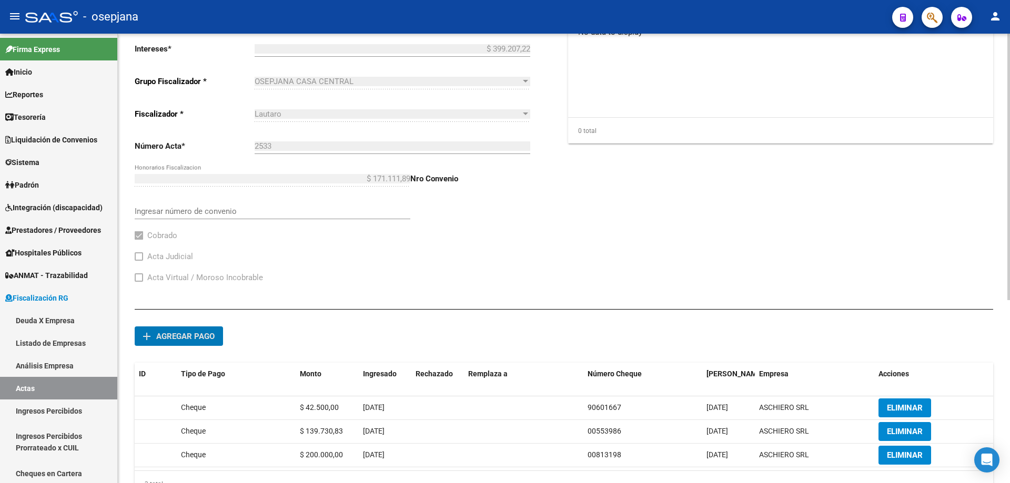
click at [192, 333] on span "Agregar pago" at bounding box center [185, 336] width 58 height 9
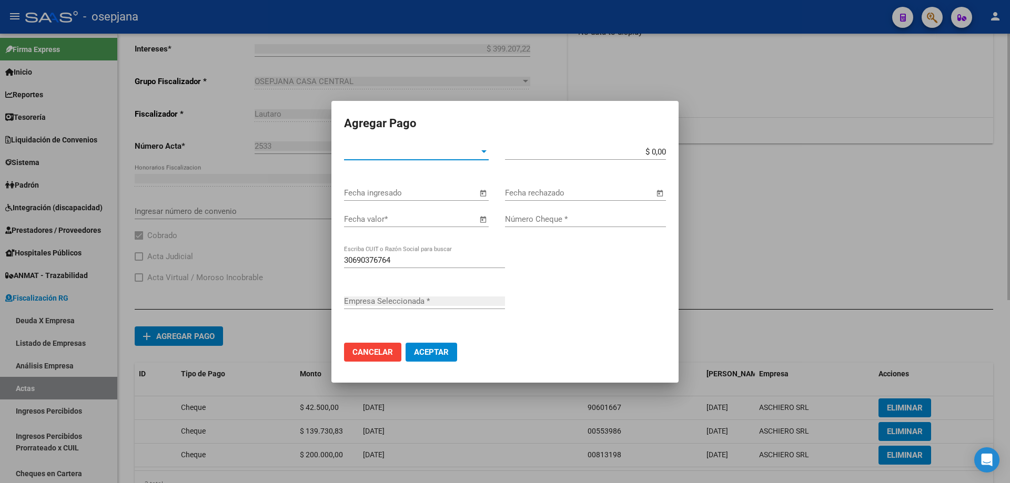
type input "ASCHIERO SRL"
click at [417, 154] on span "Tipo de Pago *" at bounding box center [411, 151] width 135 height 9
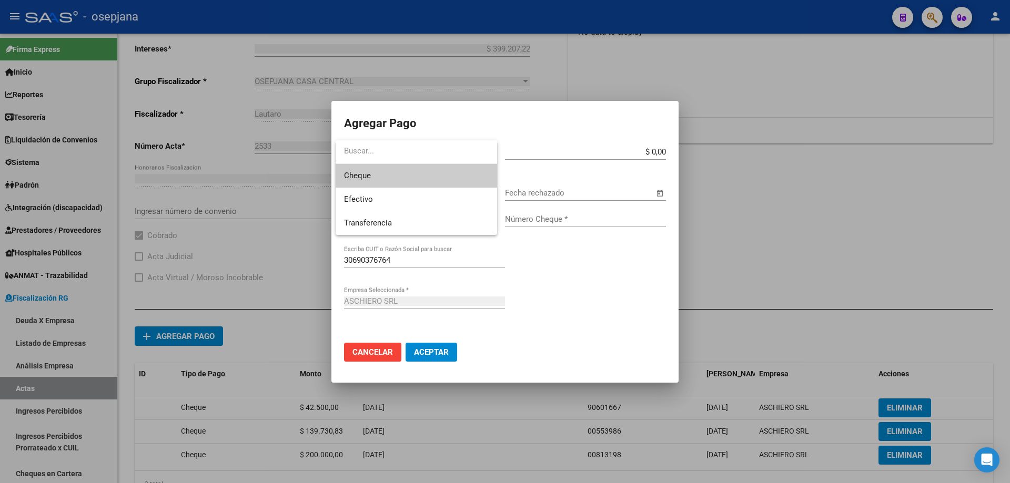
click at [405, 175] on span "Cheque" at bounding box center [416, 176] width 145 height 24
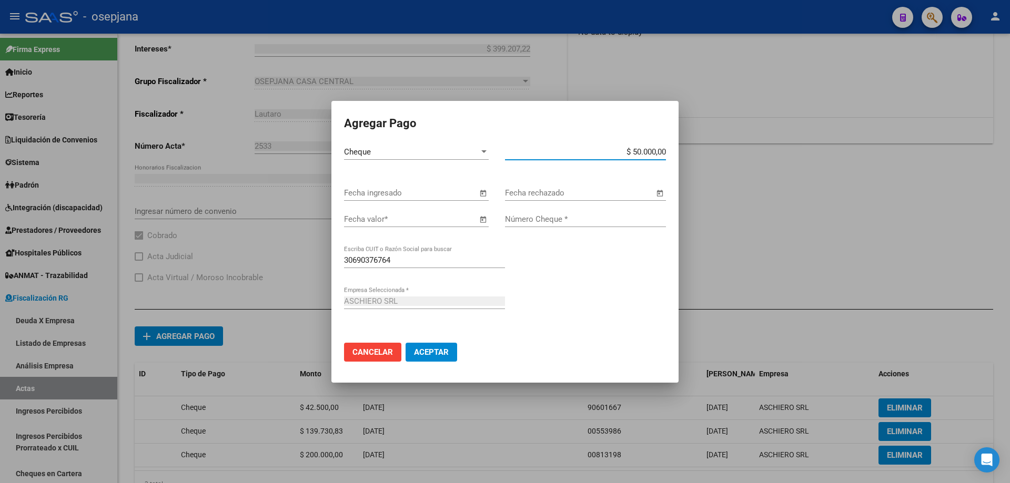
type input "$ 500.000,00"
click at [456, 193] on input "Fecha ingresado" at bounding box center [410, 192] width 133 height 9
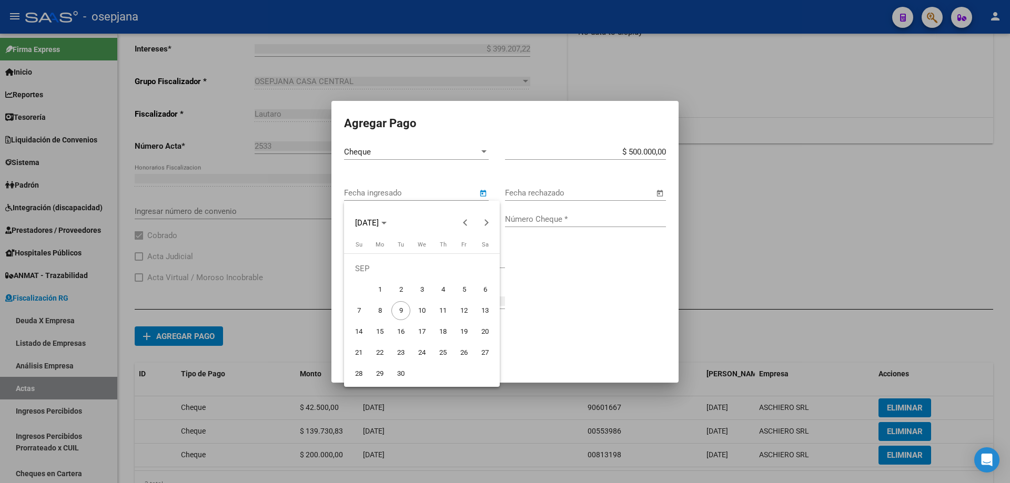
click at [464, 290] on span "5" at bounding box center [463, 289] width 19 height 19
type input "[DATE]"
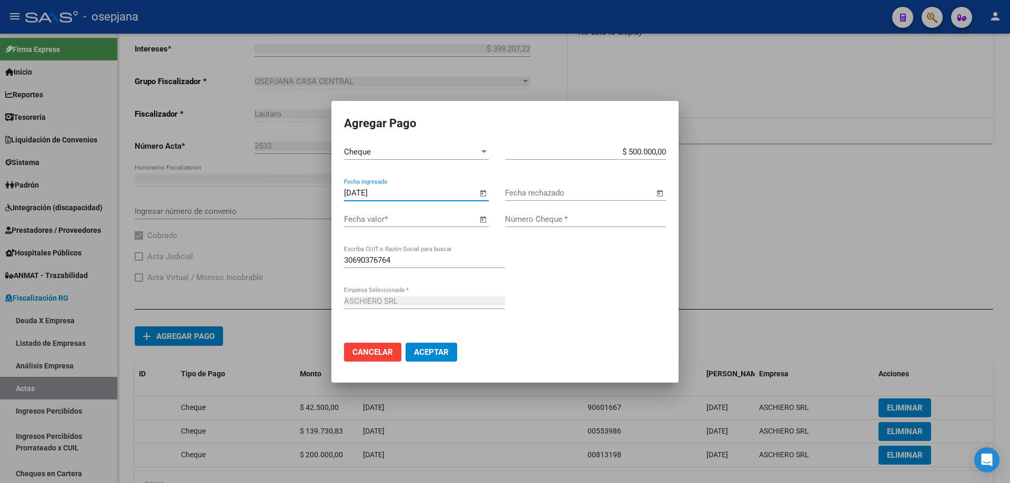
click at [439, 216] on input "Fecha valor *" at bounding box center [410, 219] width 133 height 9
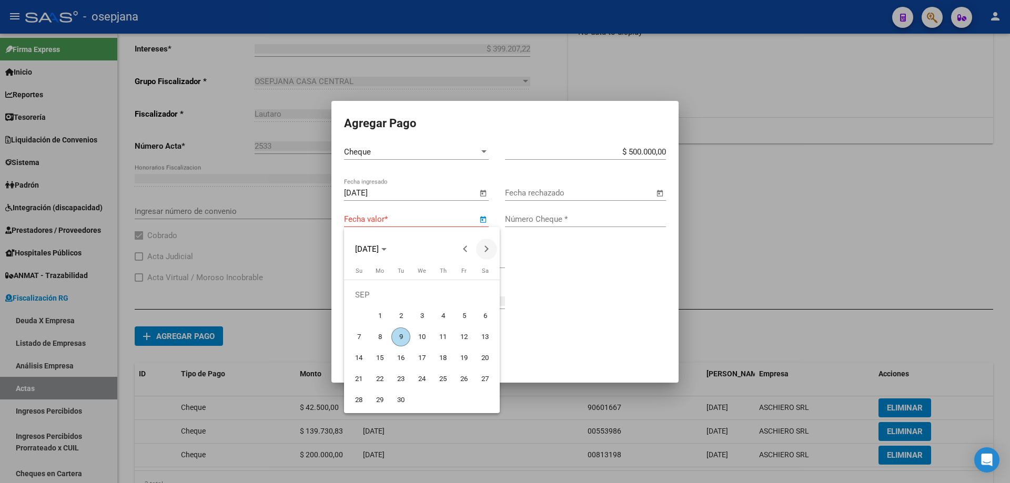
click at [486, 250] on button "Next month" at bounding box center [486, 249] width 21 height 21
click at [383, 375] on span "27" at bounding box center [379, 379] width 19 height 19
type input "[DATE]"
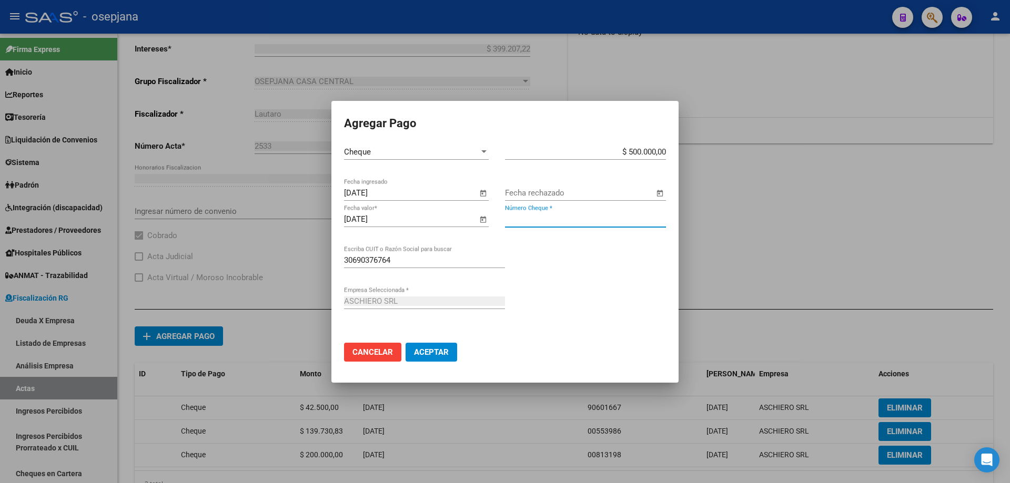
click at [535, 219] on input "Número Cheque *" at bounding box center [585, 219] width 161 height 9
type input "90601667"
click at [405, 343] on button "Aceptar" at bounding box center [431, 352] width 52 height 19
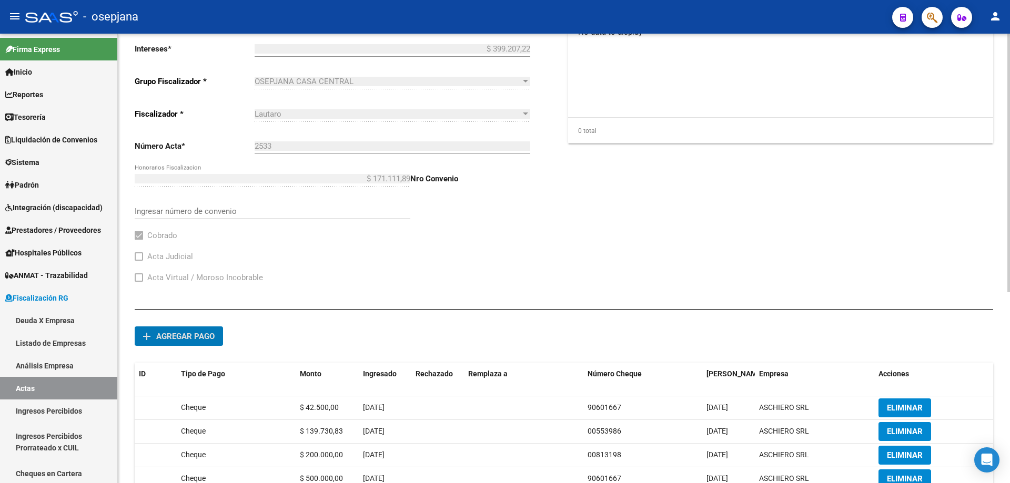
click at [195, 333] on span "Agregar pago" at bounding box center [185, 336] width 58 height 9
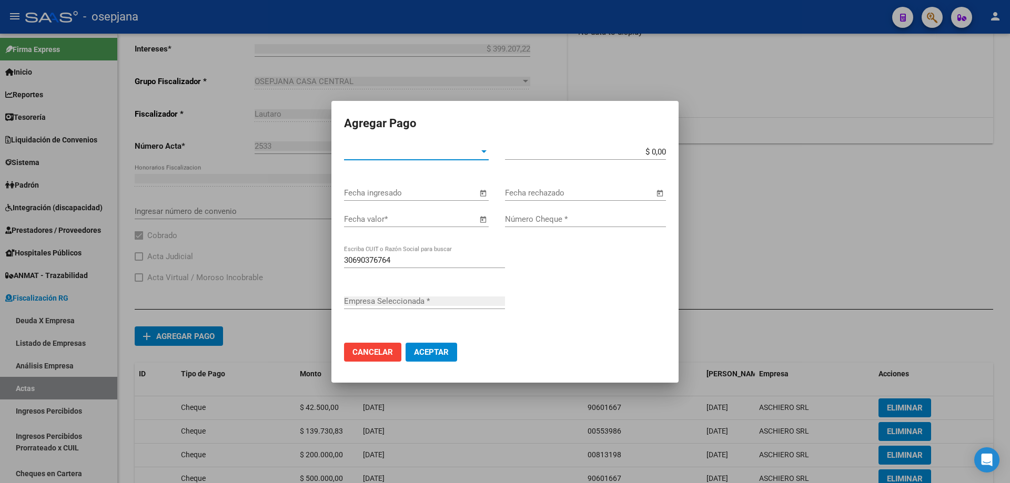
type input "ASCHIERO SRL"
click at [402, 150] on span "Tipo de Pago *" at bounding box center [411, 151] width 135 height 9
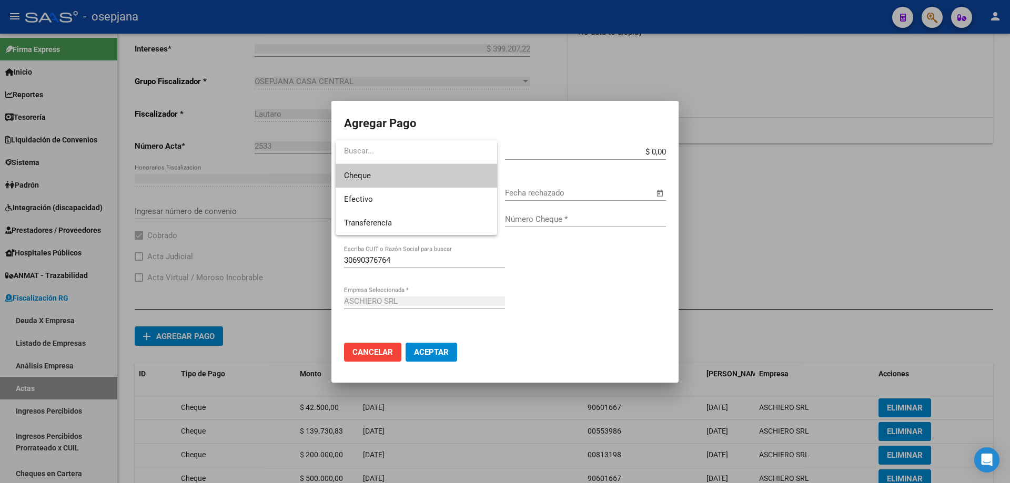
click at [389, 172] on span "Cheque" at bounding box center [416, 176] width 145 height 24
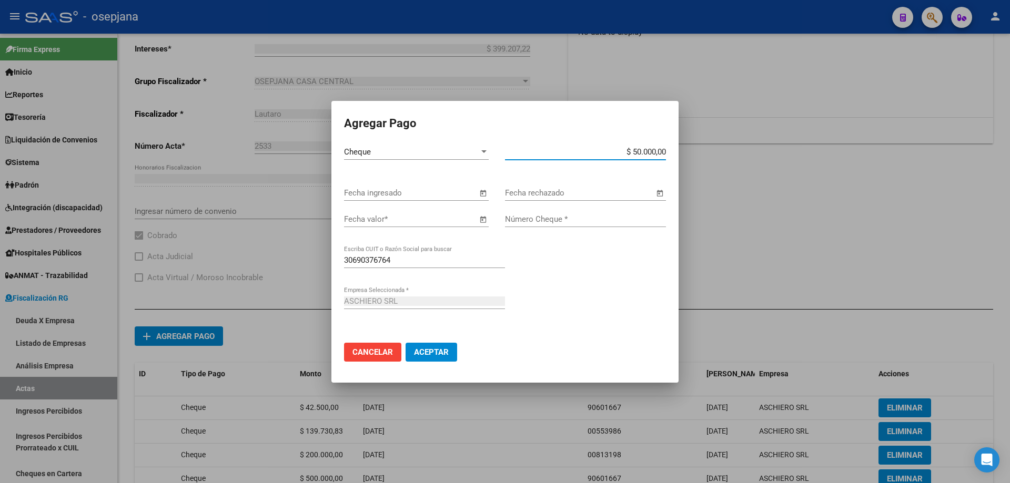
type input "$ 500.000,00"
click at [394, 183] on div "Cheque Tipo de Pago * $ 500.000,00 Monto bruto *" at bounding box center [505, 164] width 322 height 41
click at [425, 187] on div "Fecha ingresado" at bounding box center [410, 193] width 133 height 16
click at [473, 190] on div "Fecha ingresado" at bounding box center [416, 193] width 145 height 16
click at [483, 191] on span "Open calendar" at bounding box center [482, 193] width 25 height 25
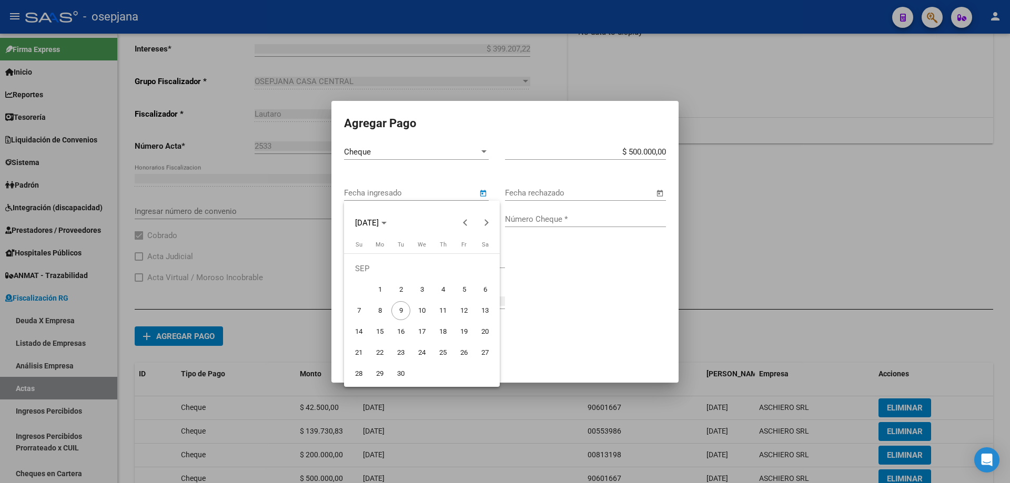
click at [461, 288] on span "5" at bounding box center [463, 289] width 19 height 19
type input "[DATE]"
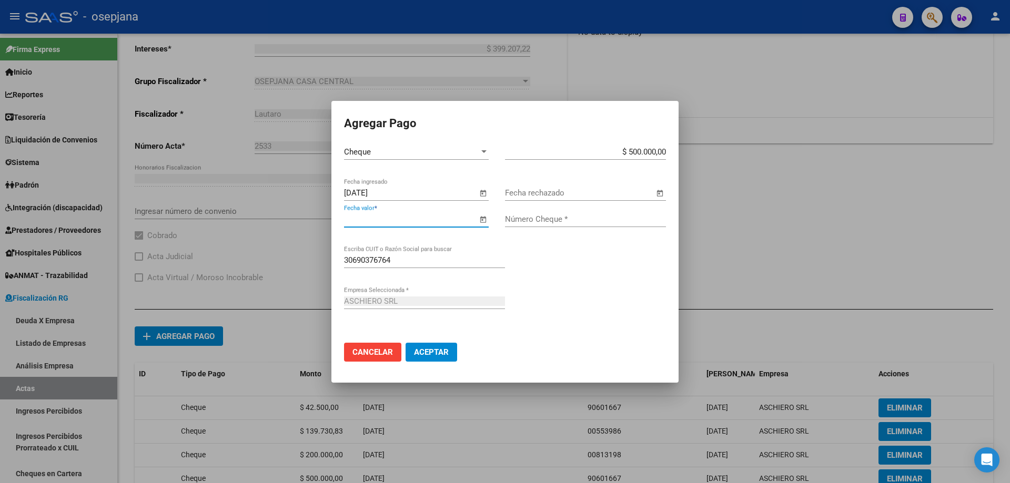
click at [433, 217] on input "Fecha valor *" at bounding box center [410, 219] width 133 height 9
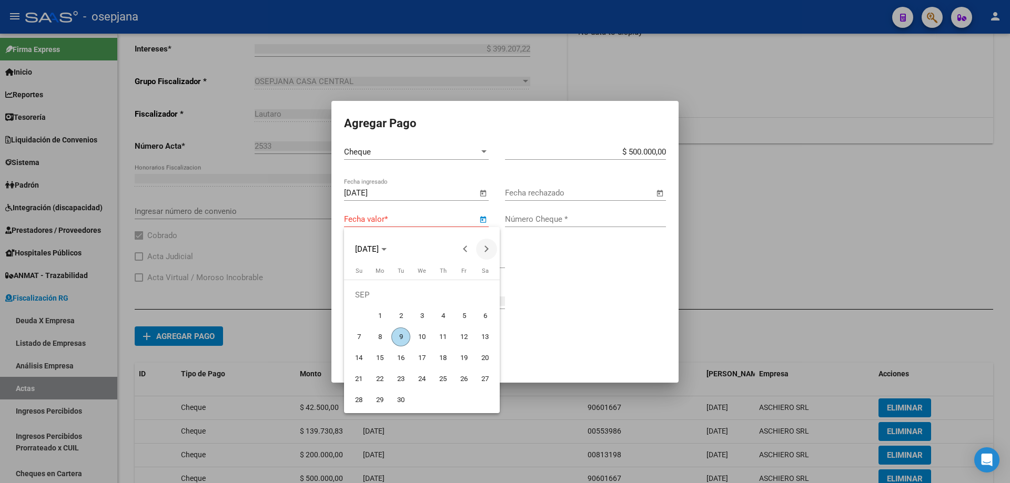
click at [486, 250] on button "Next month" at bounding box center [486, 249] width 21 height 21
click at [399, 375] on span "28" at bounding box center [400, 379] width 19 height 19
type input "[DATE]"
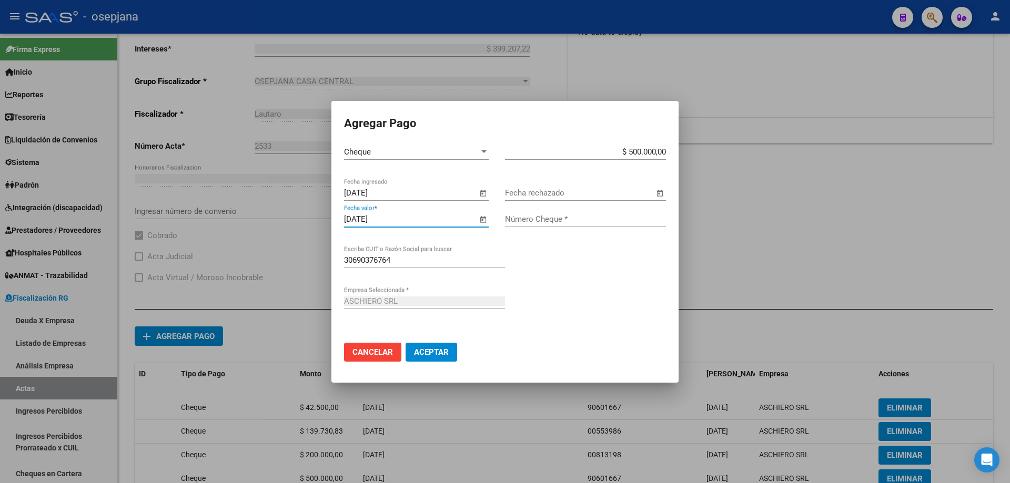
click at [537, 216] on input "Número Cheque *" at bounding box center [585, 219] width 161 height 9
type input "00000142"
click at [405, 343] on button "Aceptar" at bounding box center [431, 352] width 52 height 19
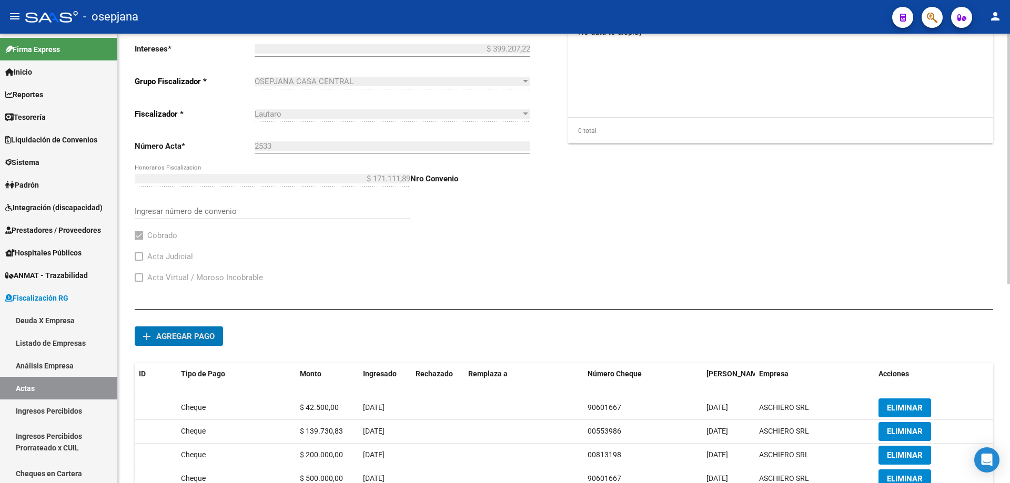
click at [170, 328] on button "add Agregar pago" at bounding box center [179, 336] width 88 height 19
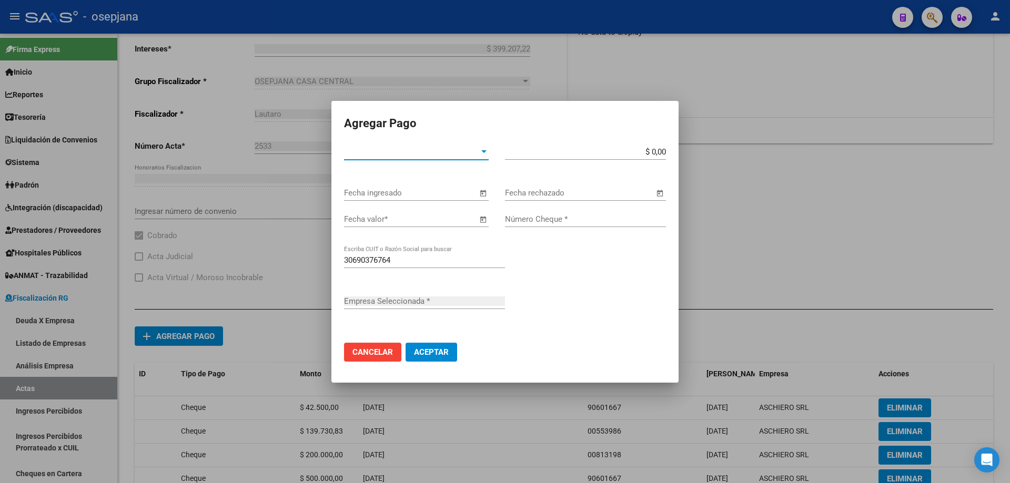
type input "ASCHIERO SRL"
click at [384, 148] on span "Tipo de Pago *" at bounding box center [411, 151] width 135 height 9
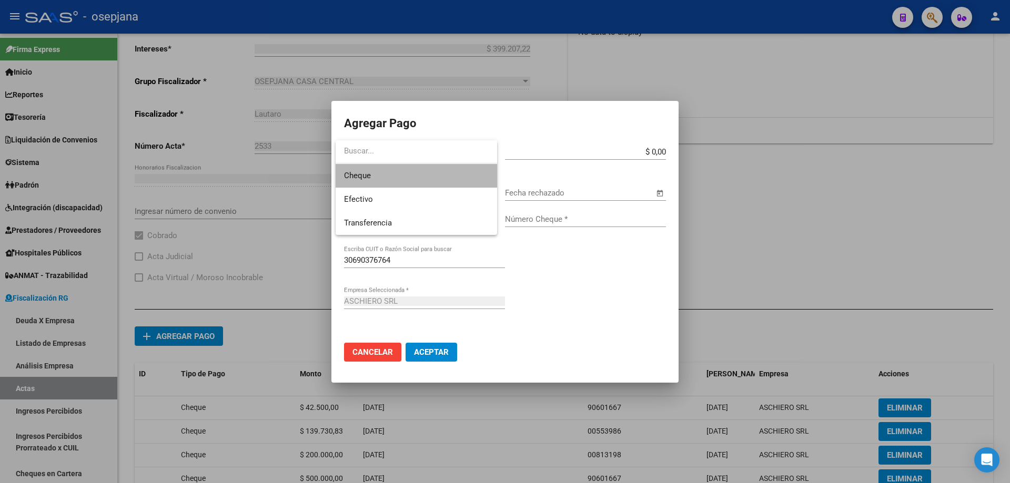
click at [399, 175] on span "Cheque" at bounding box center [416, 176] width 145 height 24
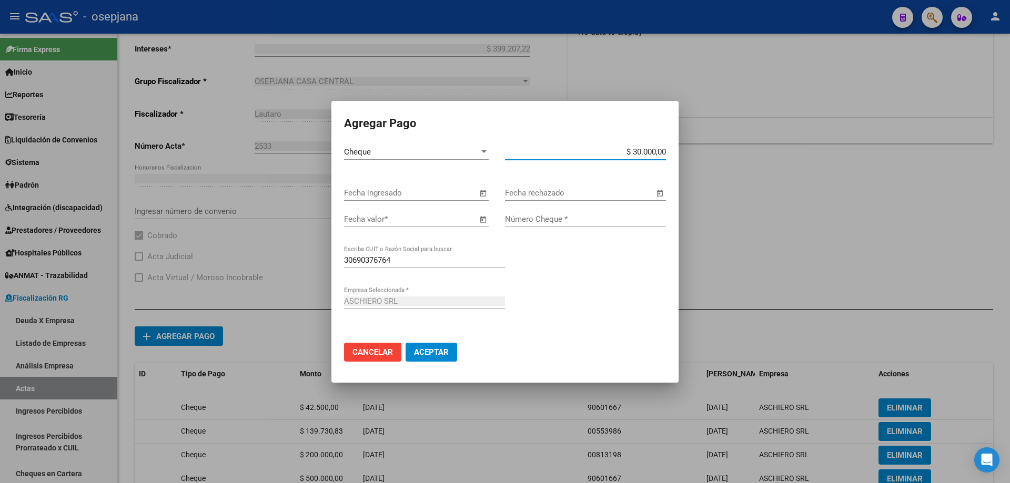
type input "$ 300.000,00"
click at [398, 191] on input "Fecha ingresado" at bounding box center [410, 192] width 133 height 9
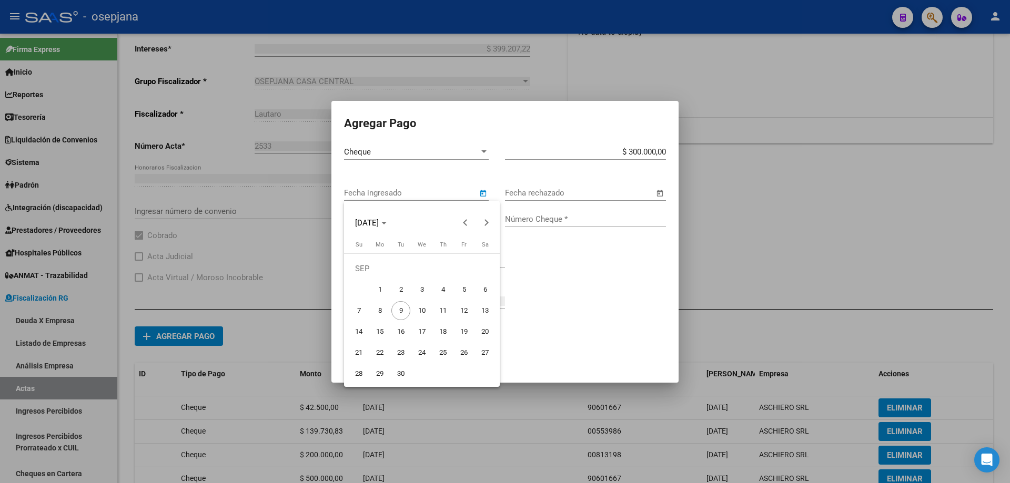
click at [462, 285] on span "5" at bounding box center [463, 289] width 19 height 19
type input "[DATE]"
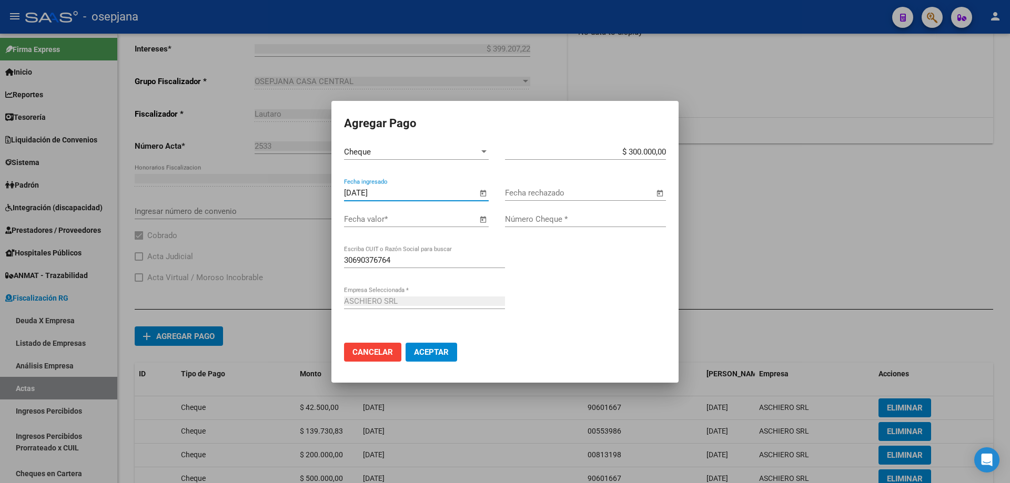
click at [443, 217] on input "Fecha valor *" at bounding box center [410, 219] width 133 height 9
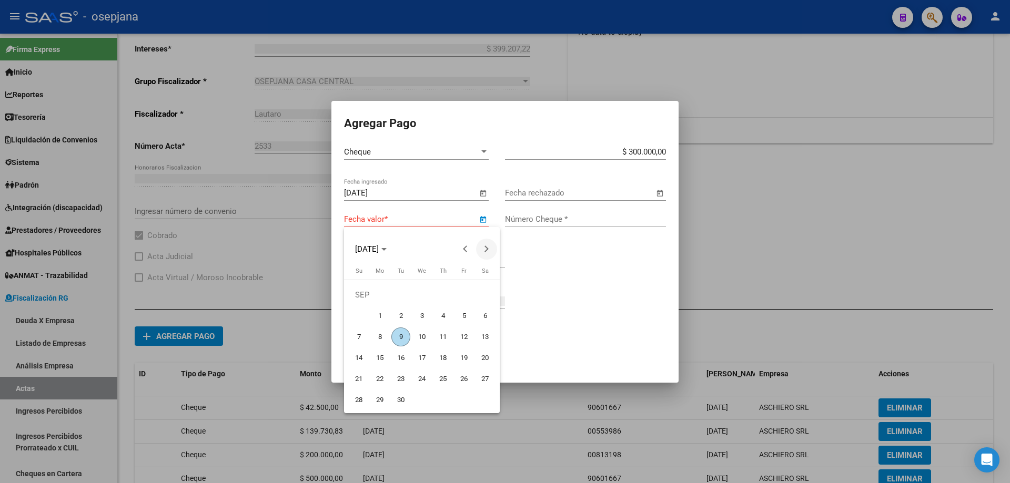
click at [483, 249] on button "Next month" at bounding box center [486, 249] width 21 height 21
click at [401, 373] on span "28" at bounding box center [400, 379] width 19 height 19
type input "[DATE]"
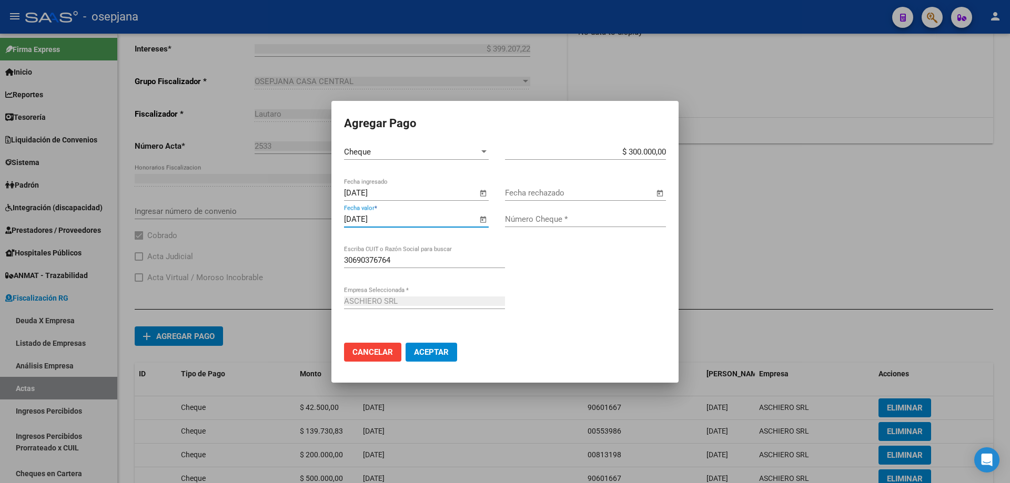
click at [536, 219] on input "Número Cheque *" at bounding box center [585, 219] width 161 height 9
type input "84663459"
click at [405, 343] on button "Aceptar" at bounding box center [431, 352] width 52 height 19
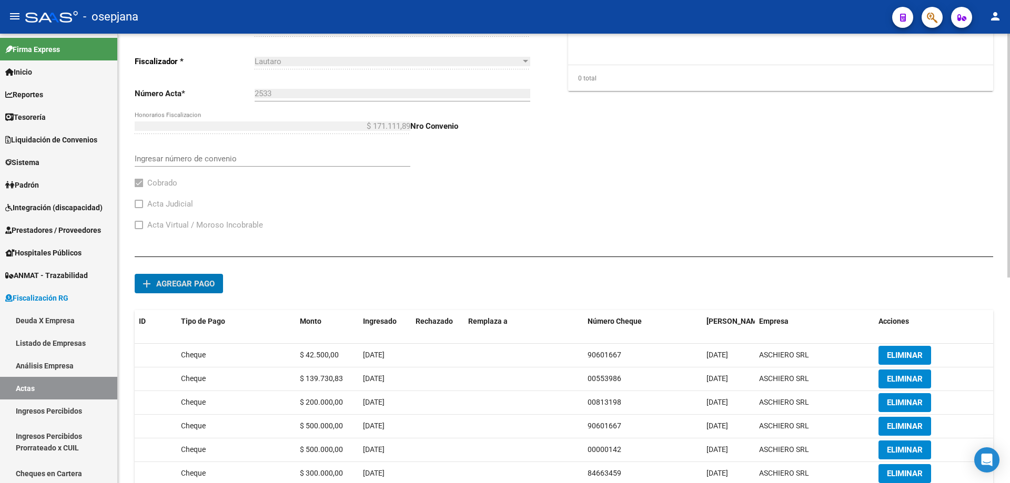
scroll to position [366, 0]
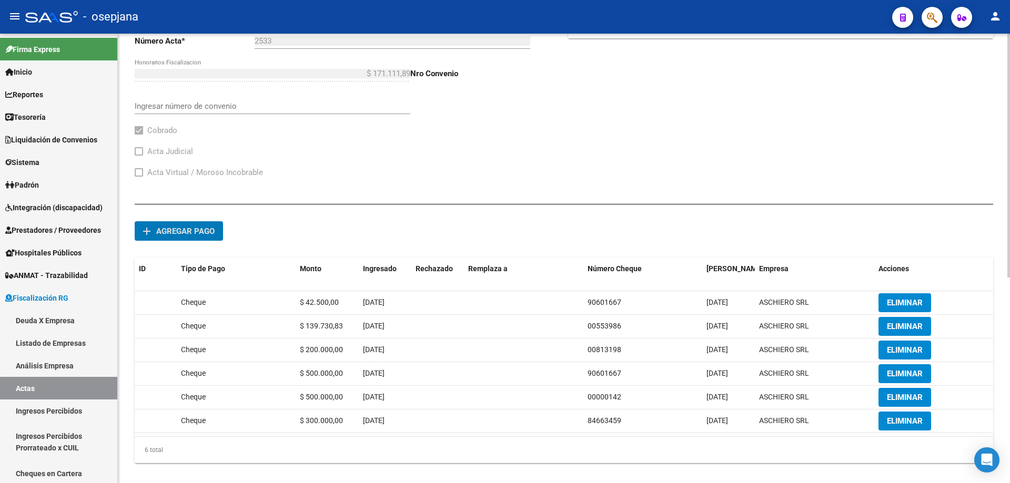
click at [198, 229] on span "Agregar pago" at bounding box center [185, 231] width 58 height 9
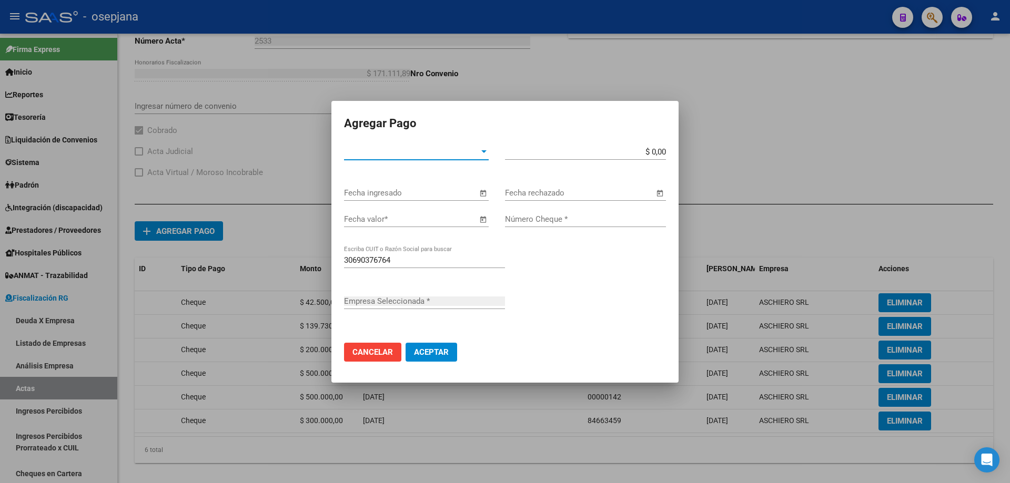
type input "ASCHIERO SRL"
click at [412, 153] on span "Tipo de Pago *" at bounding box center [411, 151] width 135 height 9
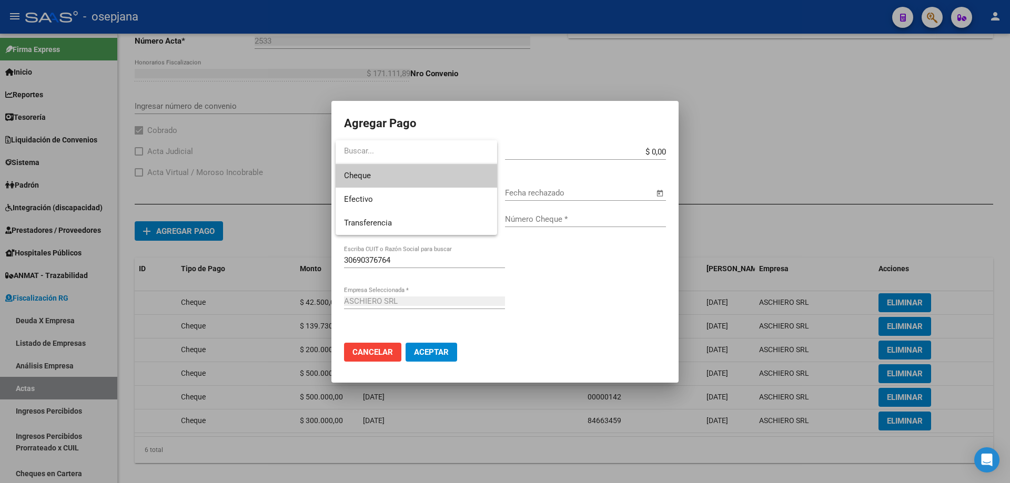
click at [403, 179] on span "Cheque" at bounding box center [416, 176] width 145 height 24
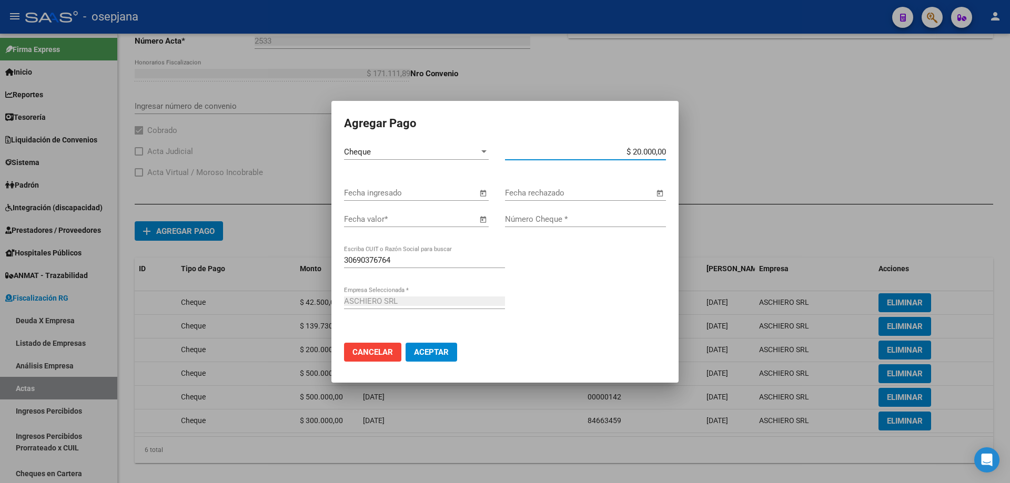
type input "$ 200.000,00"
click at [441, 194] on input "Fecha ingresado" at bounding box center [410, 192] width 133 height 9
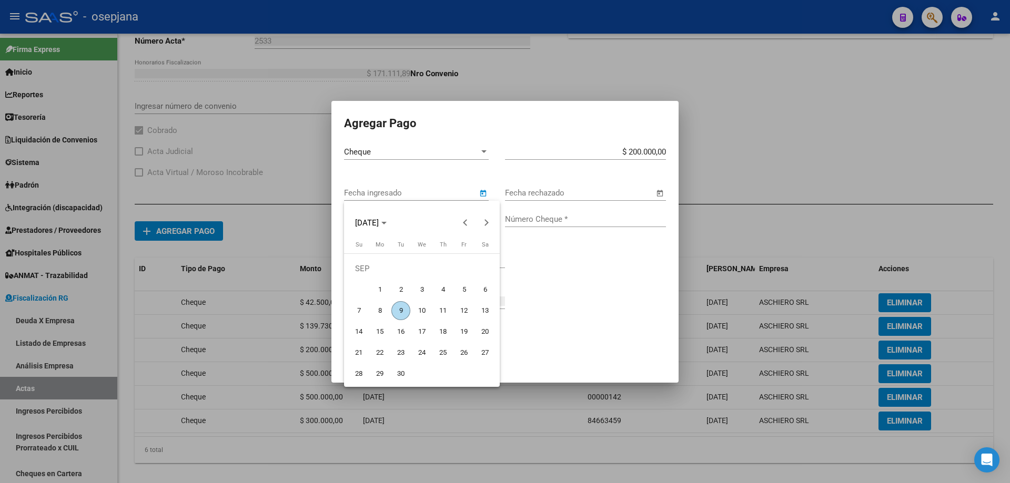
click at [463, 291] on span "5" at bounding box center [463, 289] width 19 height 19
type input "[DATE]"
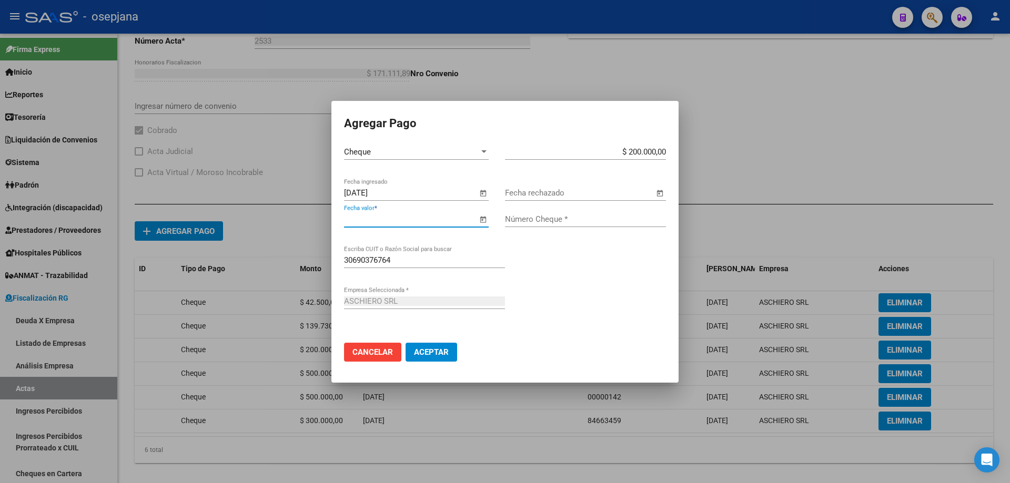
click at [448, 218] on input "Fecha valor *" at bounding box center [410, 219] width 133 height 9
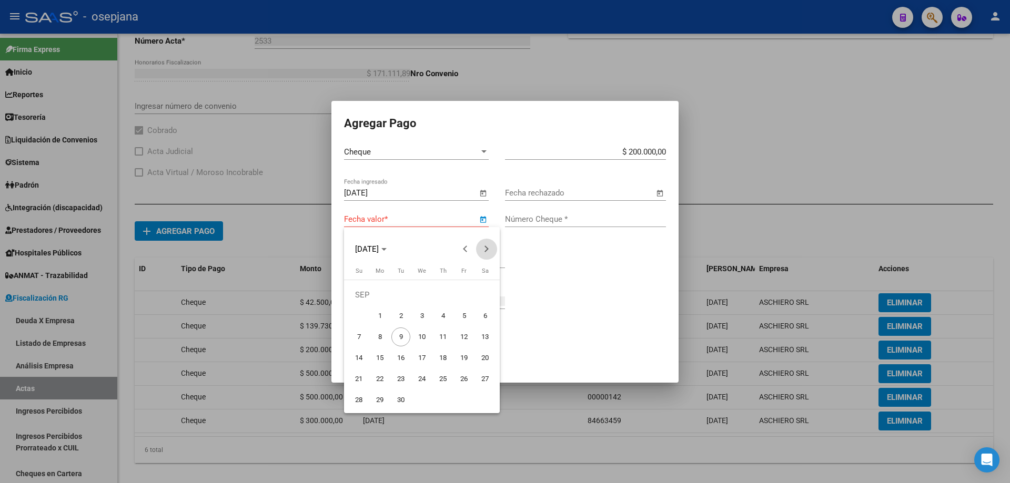
click at [482, 252] on span "Next month" at bounding box center [486, 249] width 21 height 21
click at [465, 386] on span "31" at bounding box center [463, 379] width 19 height 19
type input "[DATE]"
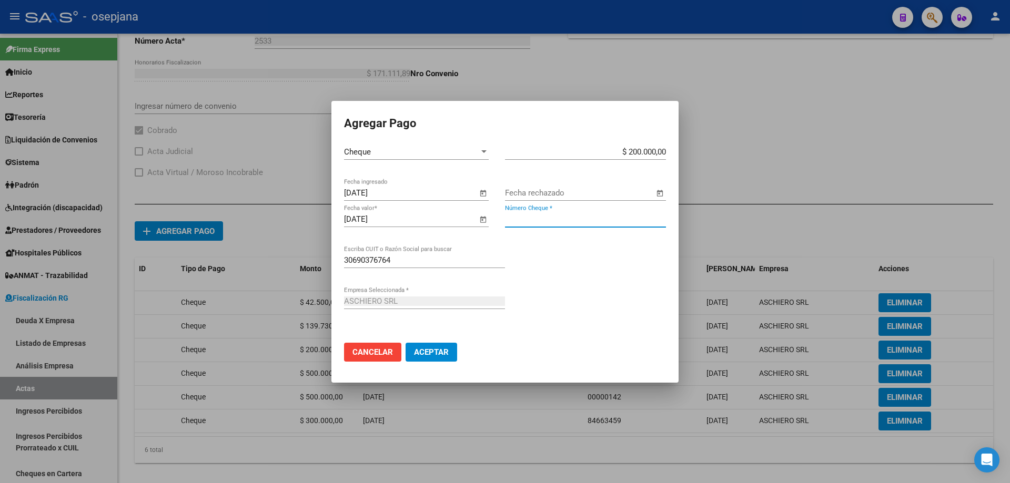
click at [539, 217] on input "Número Cheque *" at bounding box center [585, 219] width 161 height 9
type input "00813199"
click at [405, 343] on button "Aceptar" at bounding box center [431, 352] width 52 height 19
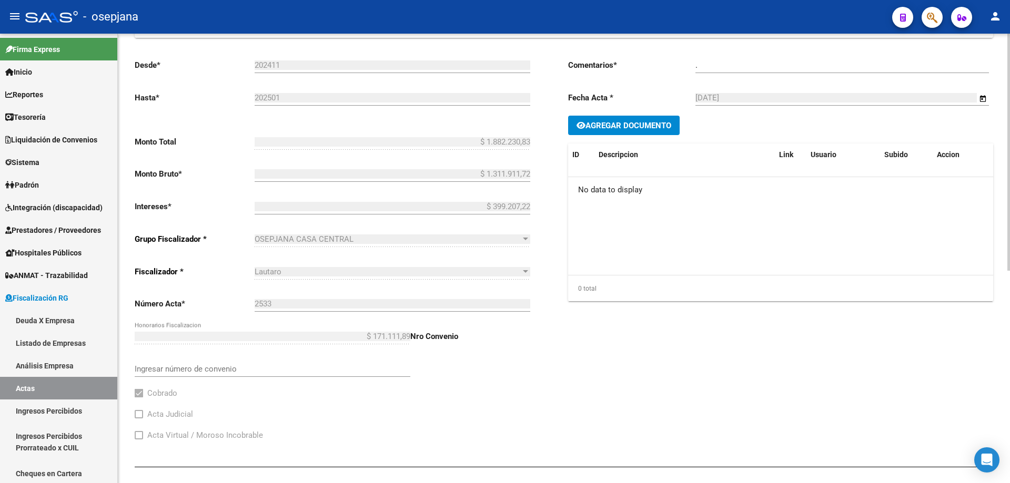
scroll to position [0, 0]
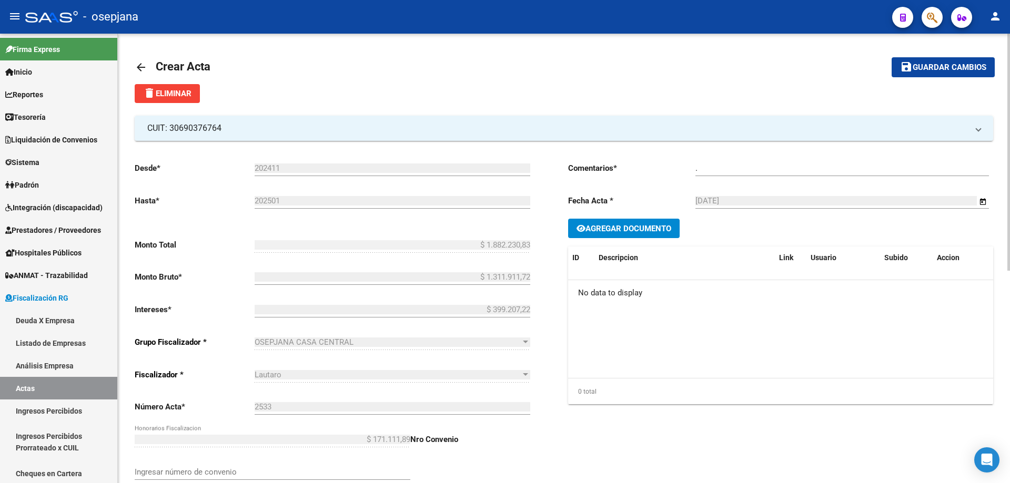
click at [932, 69] on span "Guardar cambios" at bounding box center [949, 67] width 74 height 9
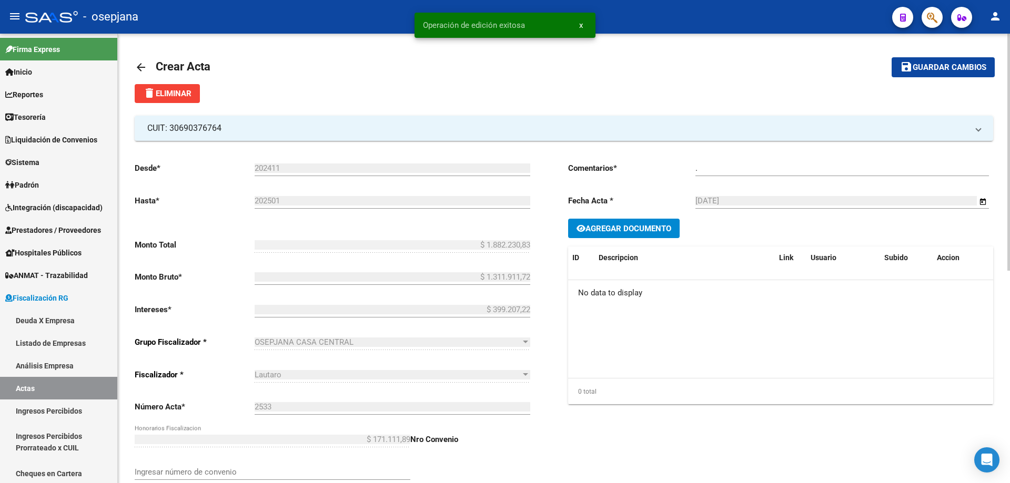
click at [139, 67] on mat-icon "arrow_back" at bounding box center [141, 67] width 13 height 13
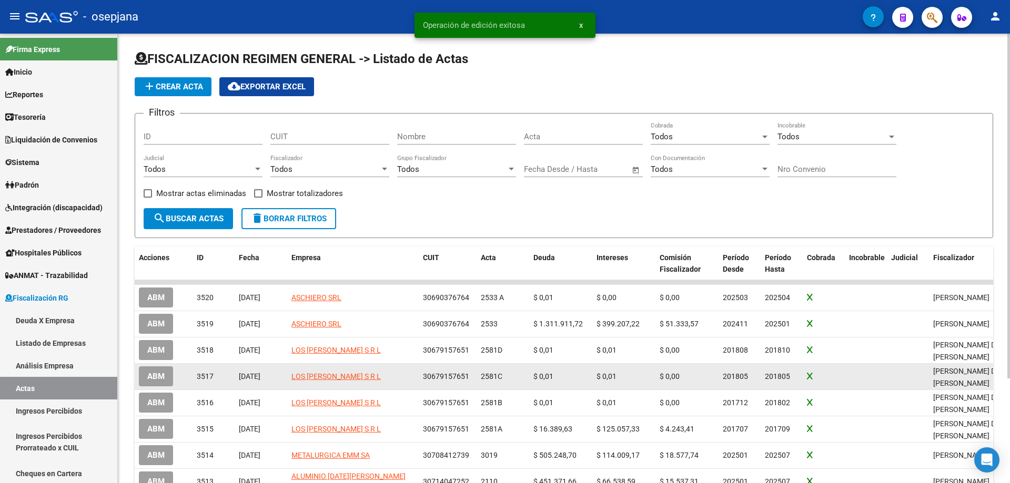
scroll to position [53, 0]
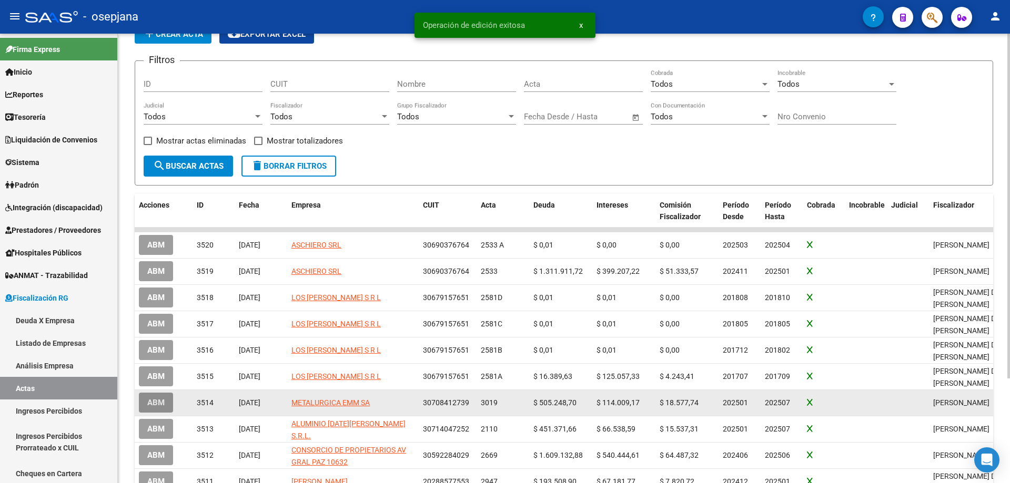
click at [162, 401] on span "ABM" at bounding box center [155, 403] width 17 height 9
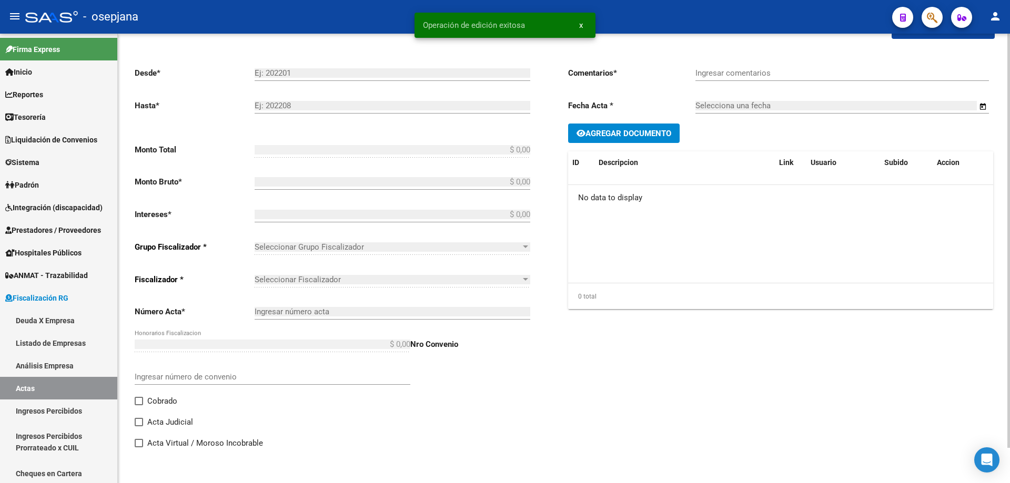
type input "202501"
type input "202507"
type input "$ 675.399,93"
type input "$ 505.248,70"
type input "$ 114.009,17"
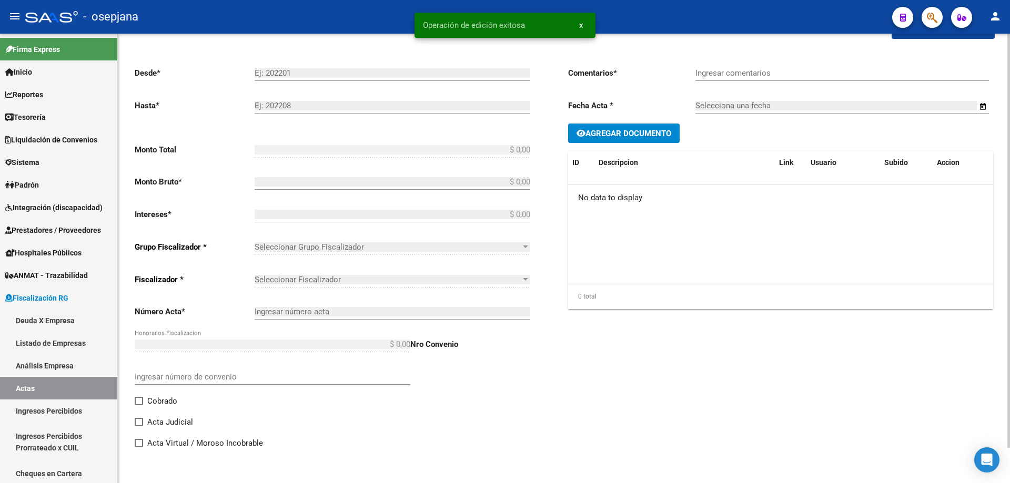
type input "3019"
type input "$ 56.142,06"
checkbox input "true"
type input "."
type input "[DATE]"
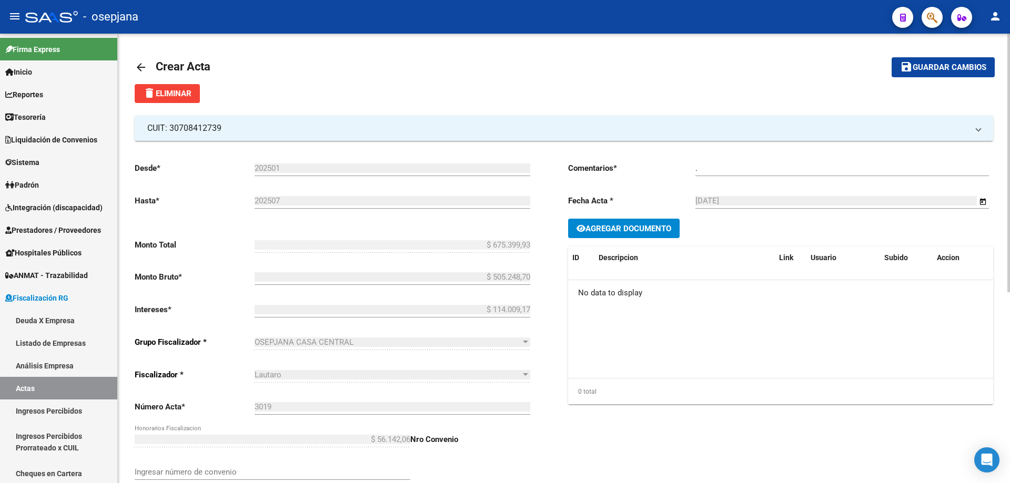
click at [140, 66] on mat-icon "arrow_back" at bounding box center [141, 67] width 13 height 13
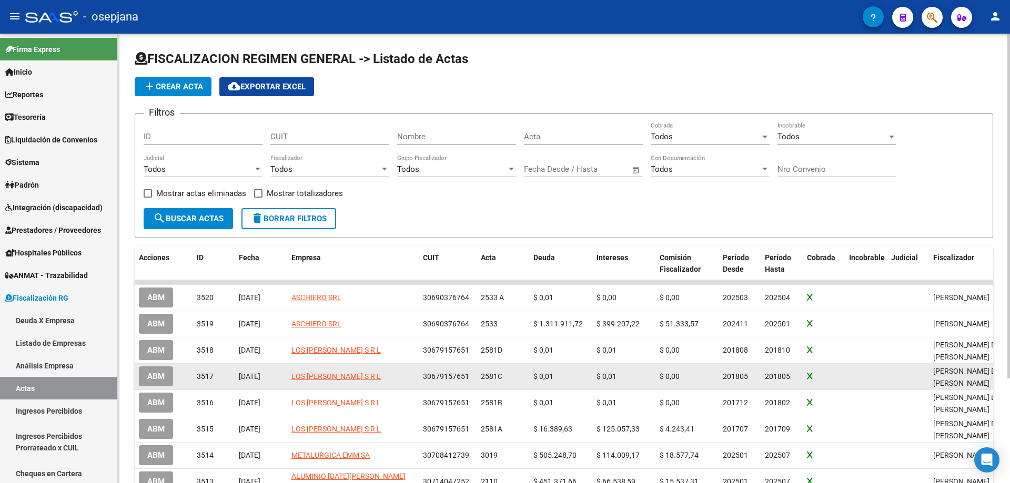
scroll to position [105, 0]
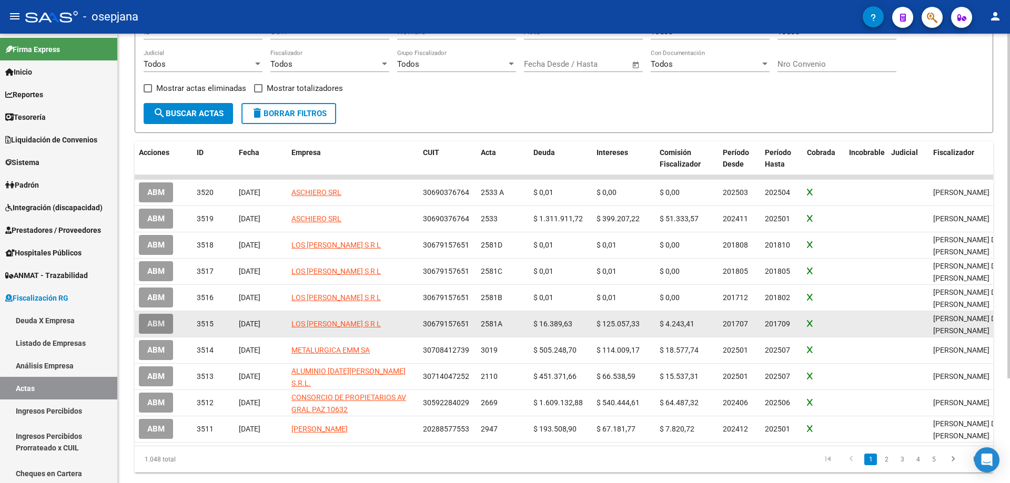
click at [160, 320] on span "ABM" at bounding box center [155, 324] width 17 height 9
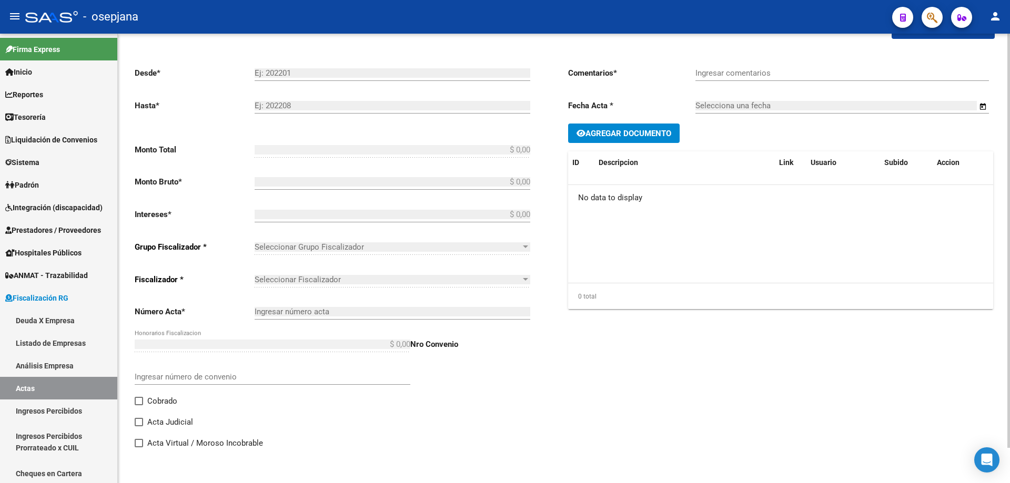
type input "201707"
type input "201709"
type input "$ 150.000,00"
type input "$ 16.389,63"
type input "$ 125.057,33"
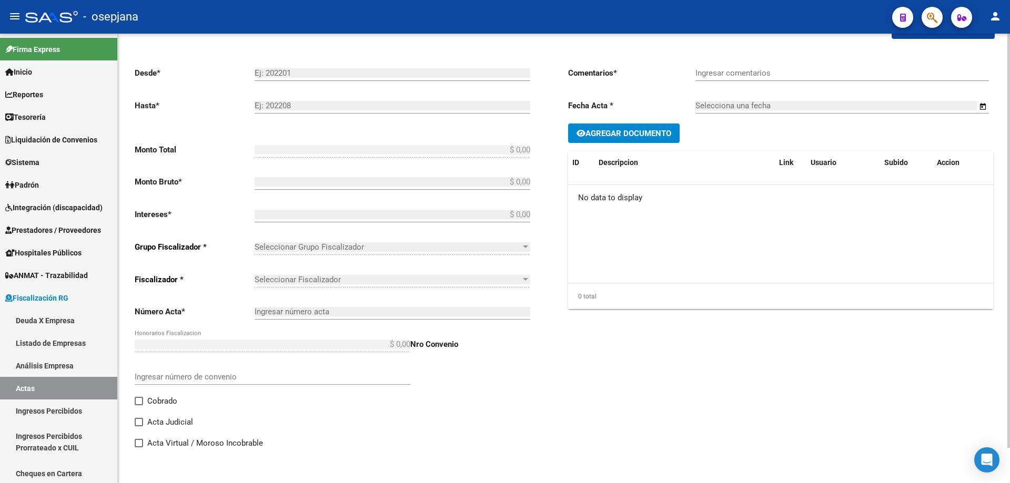
type input "2581A"
type input "$ 8.553,04"
checkbox input "true"
type input "Certif.deuda #2581-pago x transf banc.- Acuerdo JUDICIAL"
type input "[DATE]"
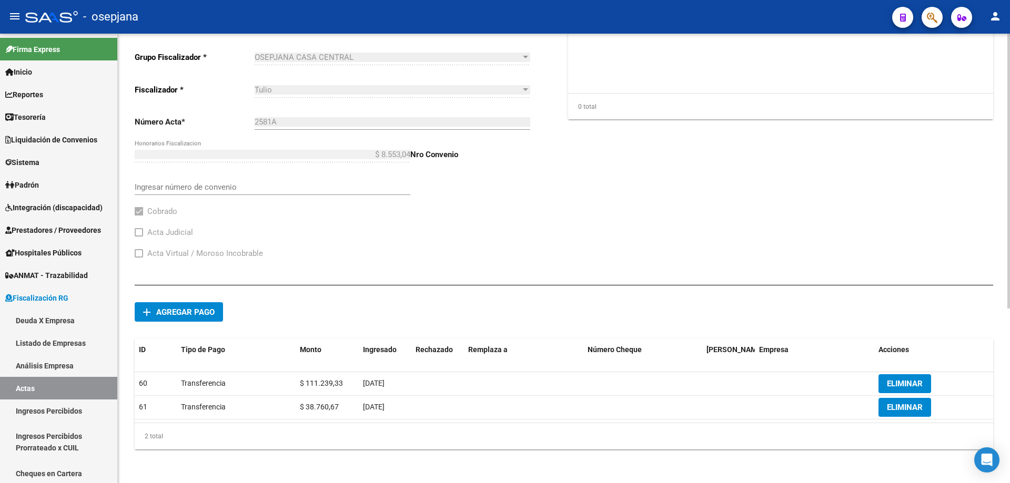
scroll to position [22, 0]
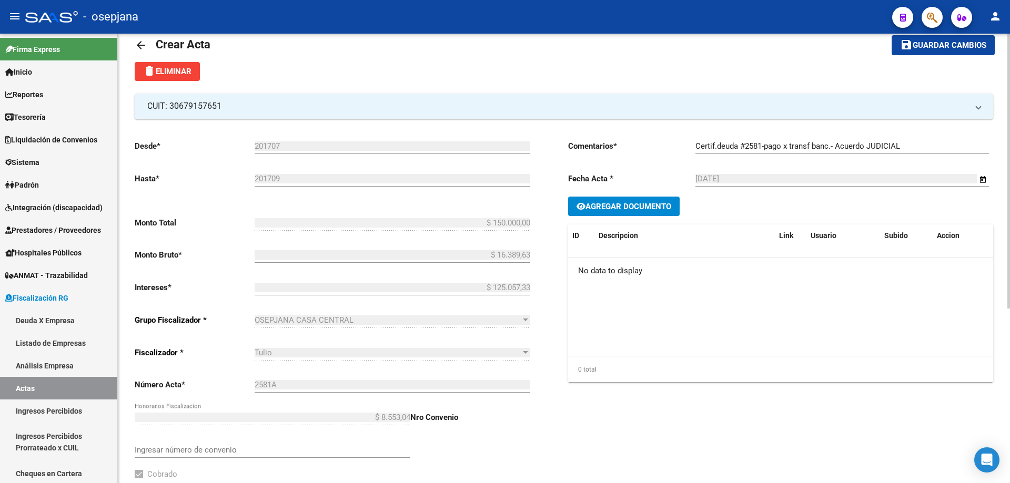
click at [141, 42] on mat-icon "arrow_back" at bounding box center [141, 45] width 13 height 13
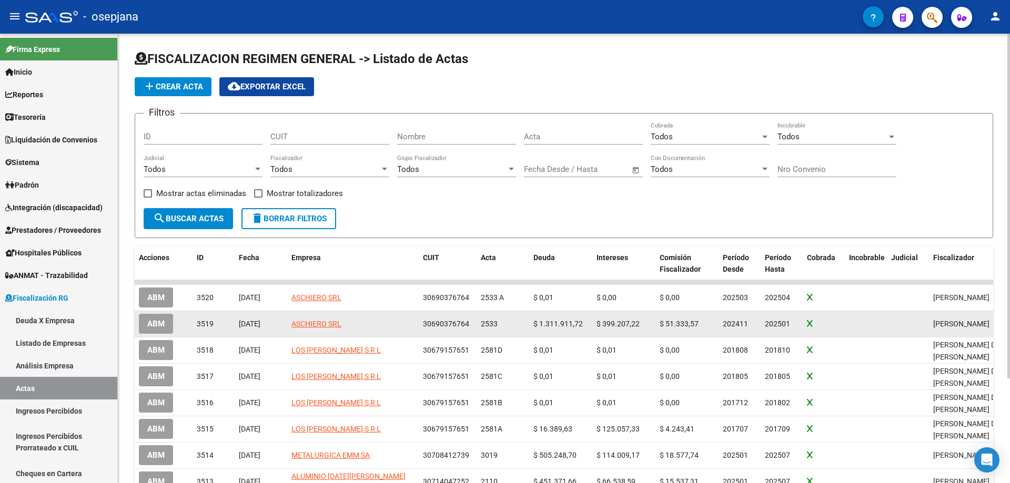
click at [159, 320] on span "ABM" at bounding box center [155, 324] width 17 height 9
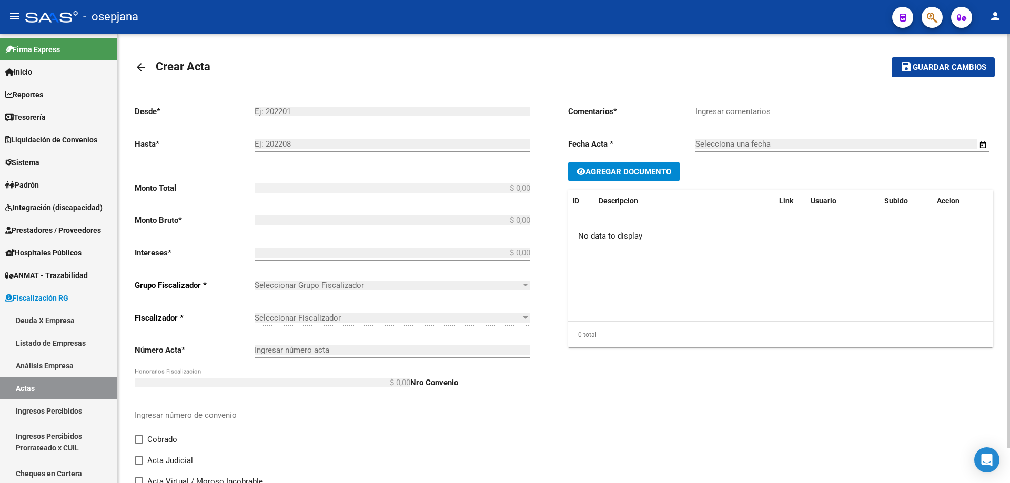
type input "202411"
type input "202501"
type input "$ 1.882.230,83"
type input "$ 1.311.911,72"
type input "$ 399.207,22"
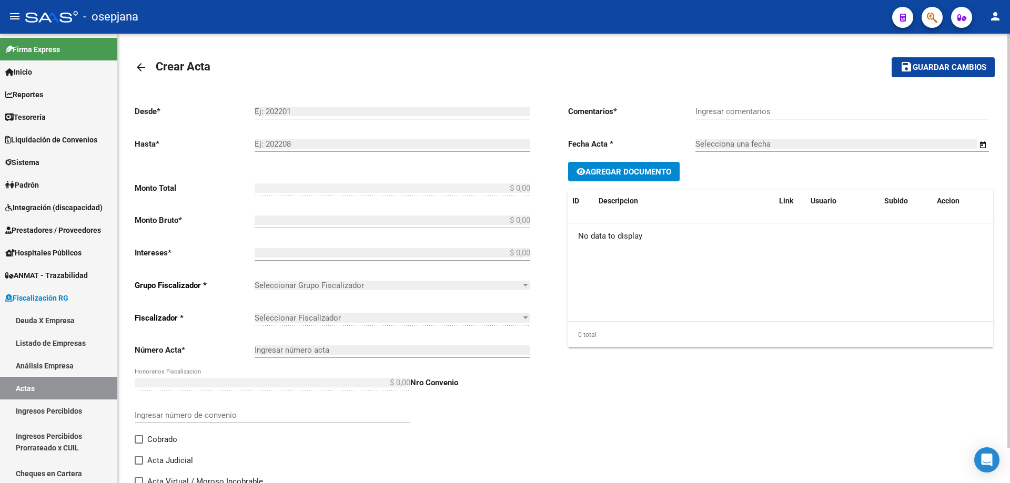
type input "2533"
type input "$ 171.111,89"
checkbox input "true"
type input "."
type input "[DATE]"
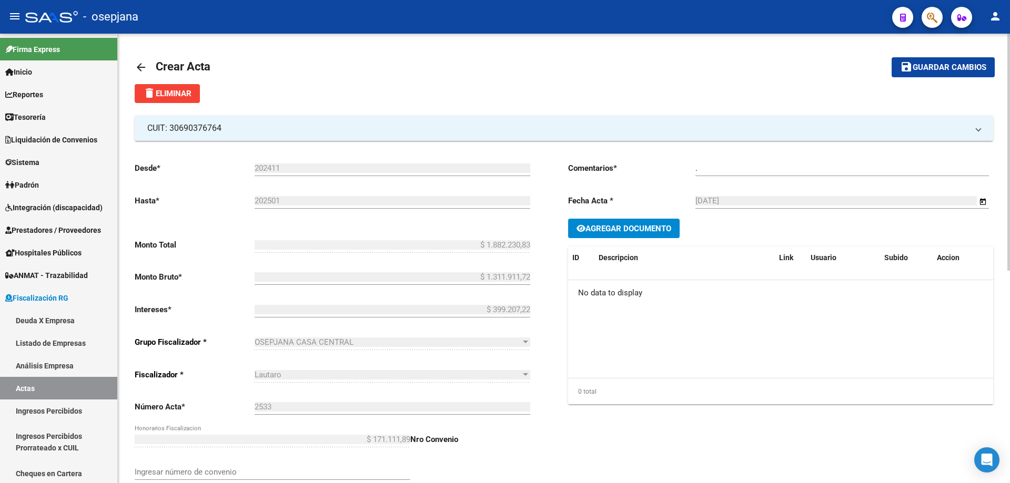
click at [138, 66] on mat-icon "arrow_back" at bounding box center [141, 67] width 13 height 13
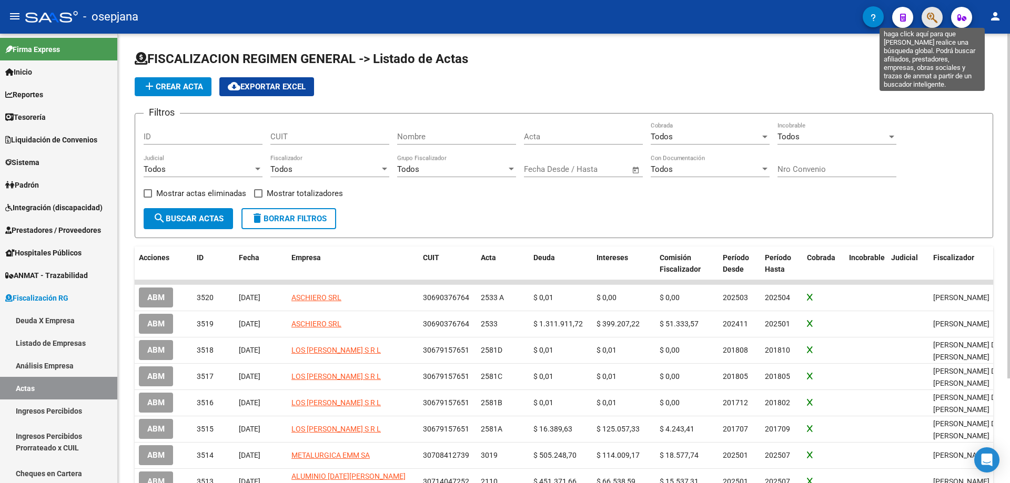
click at [931, 18] on icon "button" at bounding box center [931, 18] width 11 height 12
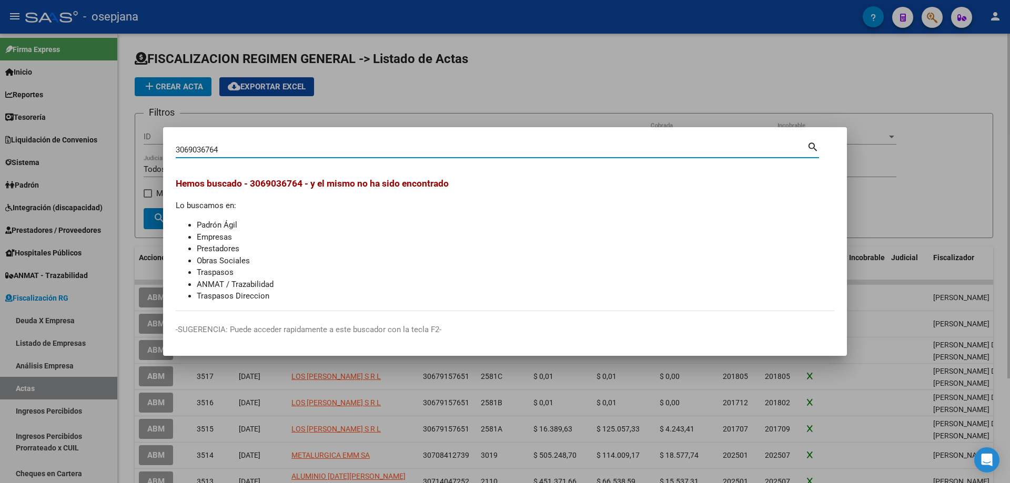
click at [190, 147] on input "3069036764" at bounding box center [491, 149] width 631 height 9
drag, startPoint x: 240, startPoint y: 147, endPoint x: 146, endPoint y: 148, distance: 94.6
click at [146, 148] on div "3069036764 Buscar (apellido, dni, cuil, nro traspaso, cuit, obra social) search…" at bounding box center [505, 241] width 1010 height 483
type input "30690376764"
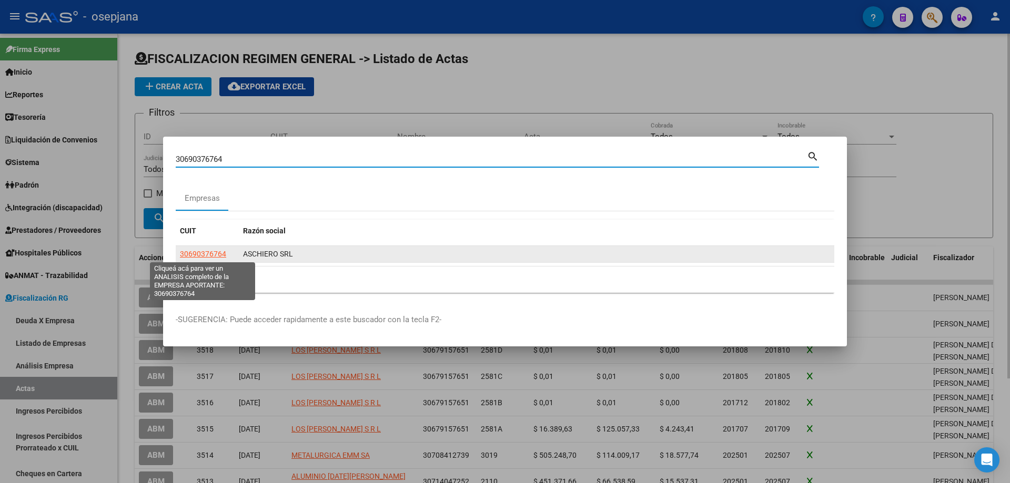
click at [218, 251] on span "30690376764" at bounding box center [203, 254] width 46 height 8
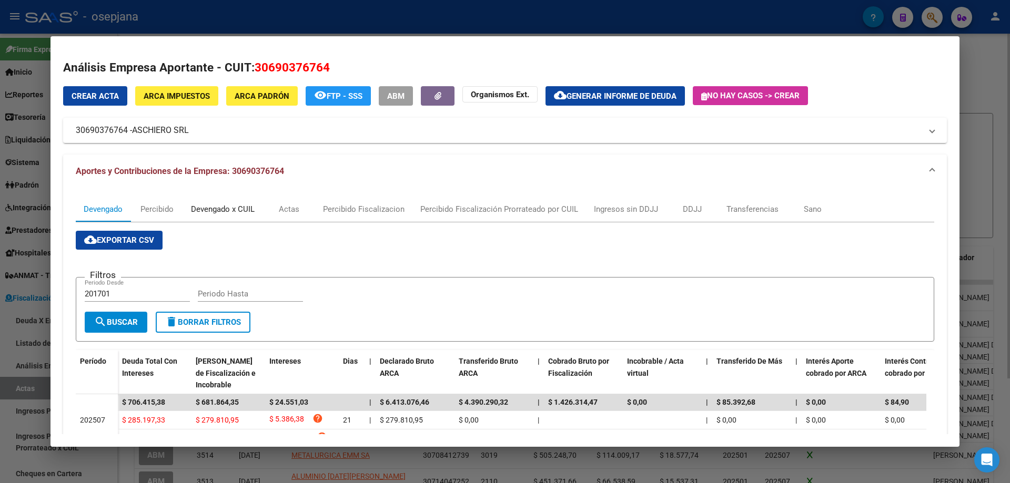
click at [226, 208] on div "Devengado x CUIL" at bounding box center [223, 209] width 64 height 12
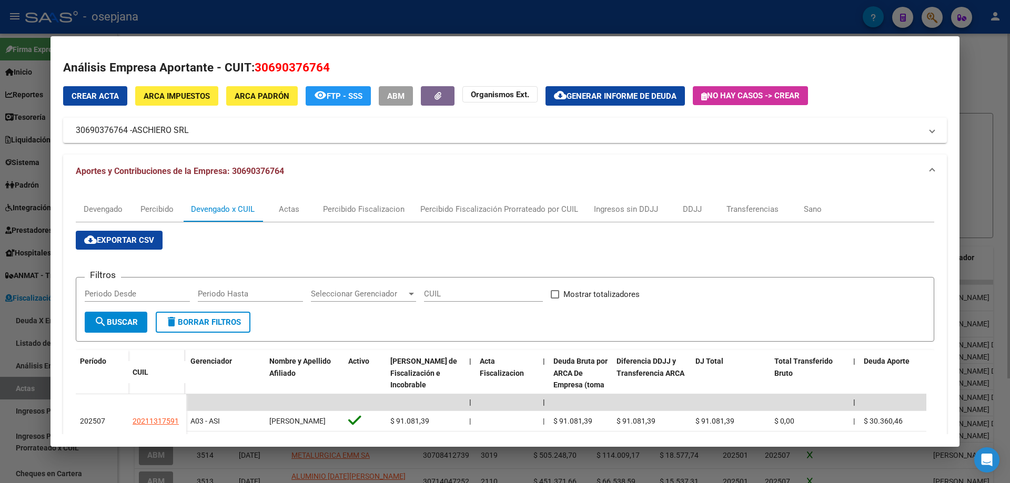
click at [135, 293] on input "Periodo Desde" at bounding box center [137, 293] width 105 height 9
type input "202411"
type input "202504"
click at [601, 292] on span "Mostrar totalizadores" at bounding box center [601, 294] width 76 height 13
click at [555, 299] on input "Mostrar totalizadores" at bounding box center [554, 299] width 1 height 1
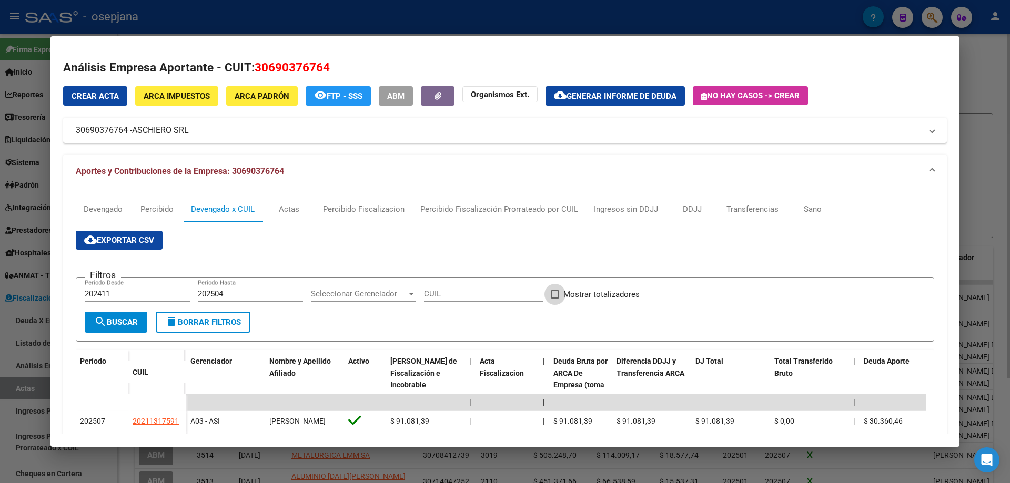
checkbox input "true"
click at [113, 318] on span "search Buscar" at bounding box center [116, 322] width 44 height 9
click at [127, 234] on button "cloud_download Exportar CSV" at bounding box center [119, 240] width 87 height 19
